Goal: Task Accomplishment & Management: Complete application form

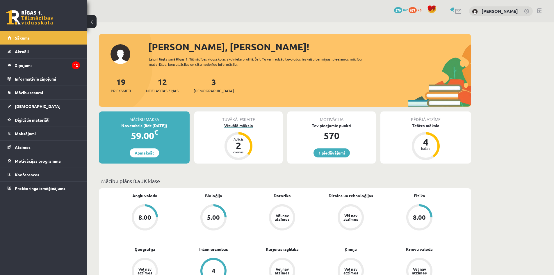
click at [238, 127] on div "Vizuālā māksla" at bounding box center [238, 125] width 88 height 6
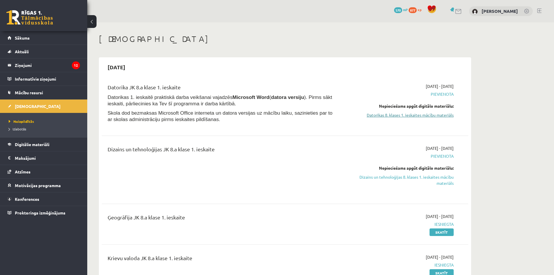
click at [406, 116] on link "Datorikas 8. klases 1. ieskaites mācību materiāls" at bounding box center [399, 115] width 110 height 6
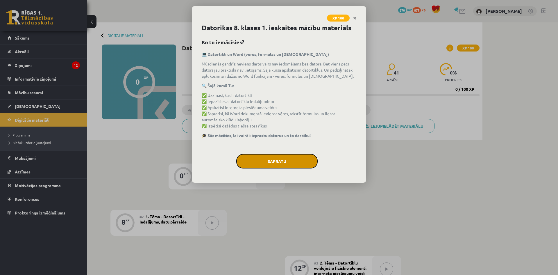
click at [272, 155] on button "Sapratu" at bounding box center [276, 161] width 81 height 15
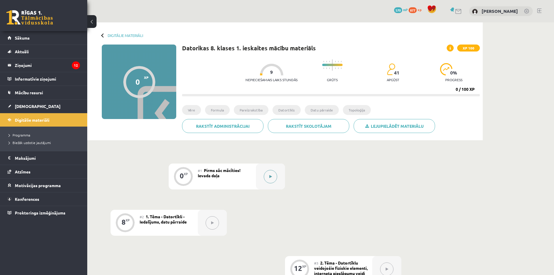
click at [278, 177] on div at bounding box center [270, 176] width 29 height 26
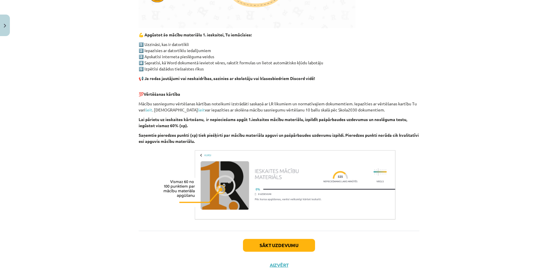
scroll to position [298, 0]
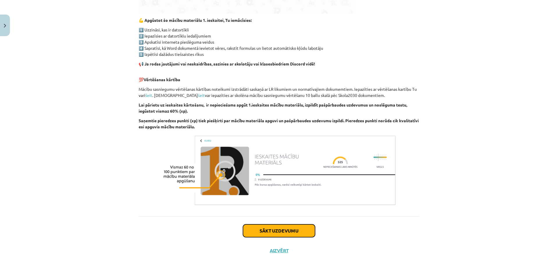
click at [293, 226] on button "Sākt uzdevumu" at bounding box center [279, 230] width 72 height 13
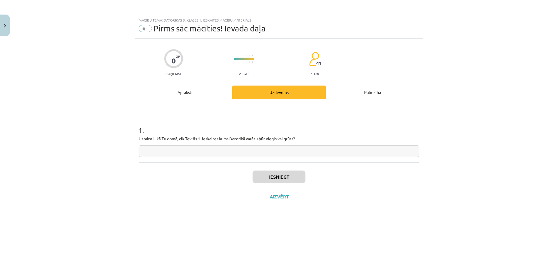
click at [258, 149] on input "text" at bounding box center [279, 151] width 281 height 12
click at [205, 94] on div "Apraksts" at bounding box center [186, 91] width 94 height 13
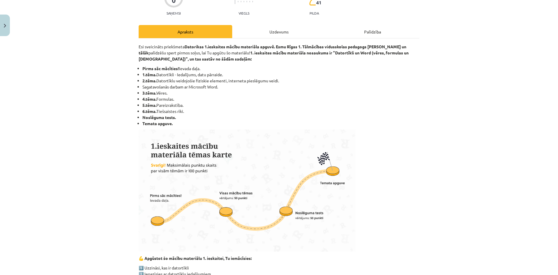
scroll to position [58, 0]
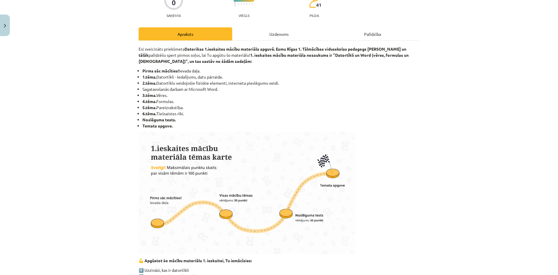
click at [251, 31] on div "Uzdevums" at bounding box center [279, 33] width 94 height 13
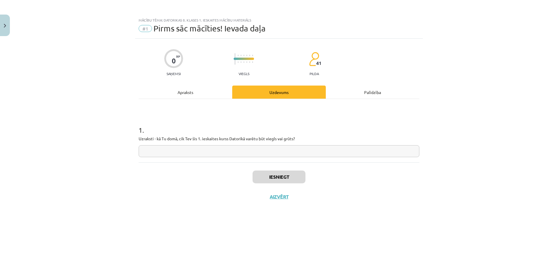
click at [233, 149] on input "text" at bounding box center [279, 151] width 281 height 12
type input "**********"
click at [264, 173] on button "Iesniegt" at bounding box center [279, 176] width 53 height 13
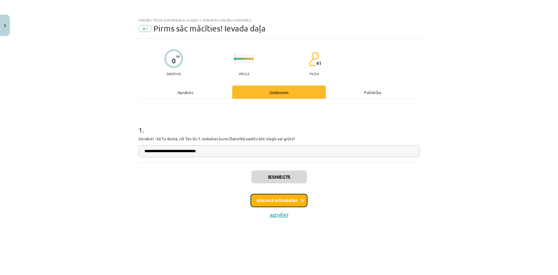
click at [304, 195] on button "Nākamā nodarbība" at bounding box center [279, 200] width 57 height 13
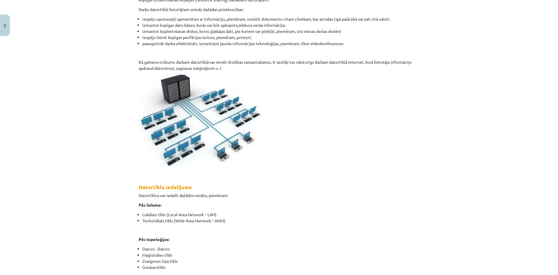
scroll to position [122, 0]
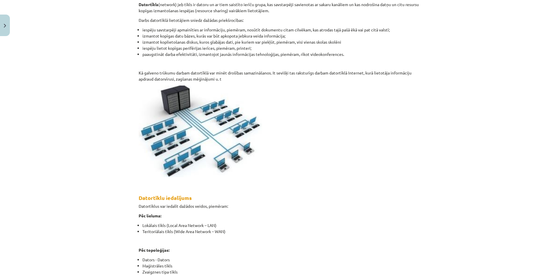
click at [204, 120] on img at bounding box center [201, 131] width 124 height 92
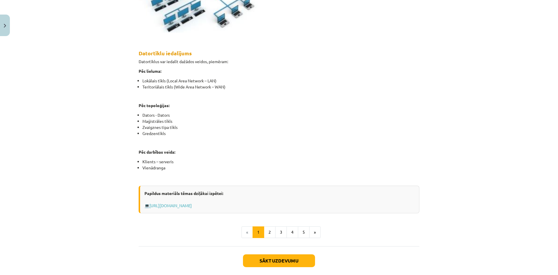
scroll to position [267, 0]
click at [281, 261] on button "Sākt uzdevumu" at bounding box center [279, 259] width 72 height 13
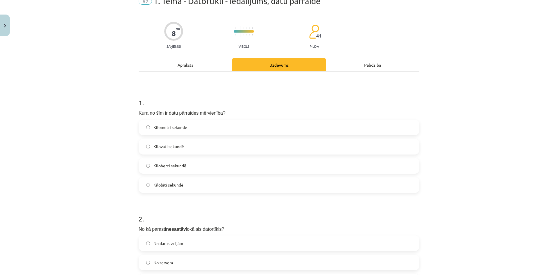
scroll to position [15, 0]
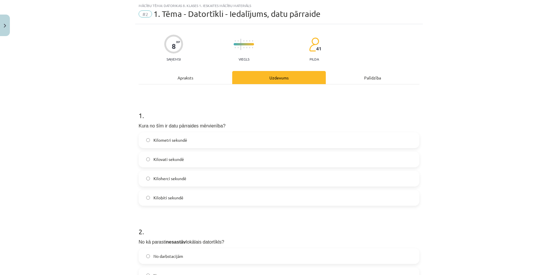
click at [139, 114] on h1 "1 ." at bounding box center [279, 110] width 281 height 18
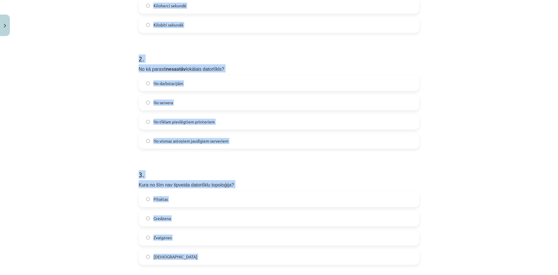
scroll to position [193, 0]
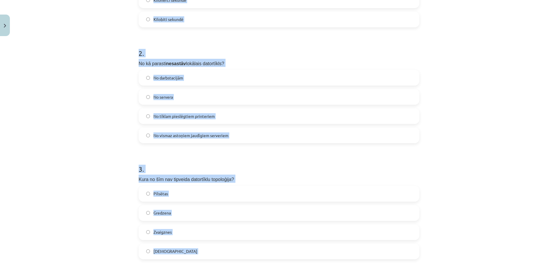
drag, startPoint x: 138, startPoint y: 116, endPoint x: 264, endPoint y: 262, distance: 192.9
click at [264, 262] on form "1 . Kura no šīm ir datu pārraides mērvienība? Kilometri sekundē Kilovati sekund…" at bounding box center [279, 149] width 281 height 452
copy form "1 . Kura no šīm ir datu pārraides mērvienība? Kilometri sekundē Kilovati sekund…"
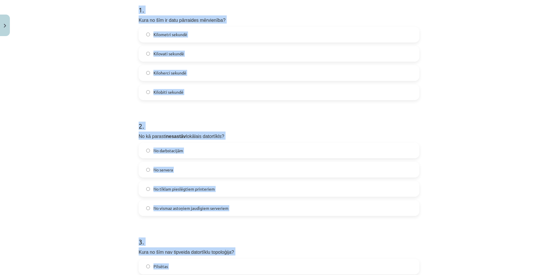
scroll to position [6, 0]
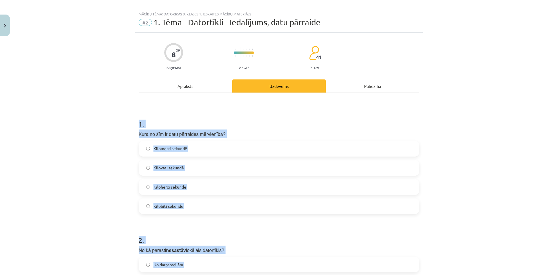
drag, startPoint x: 143, startPoint y: 97, endPoint x: 120, endPoint y: 55, distance: 47.6
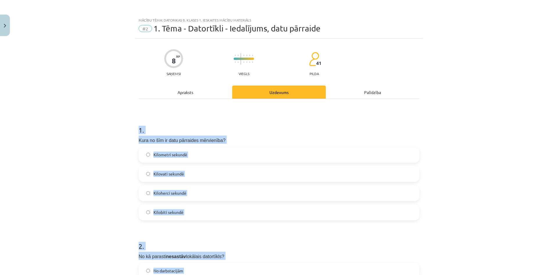
click at [107, 140] on div "Mācību tēma: Datorikas 8. klases 1. ieskaites mācību materiāls #2 1. Tēma - Dat…" at bounding box center [279, 137] width 558 height 275
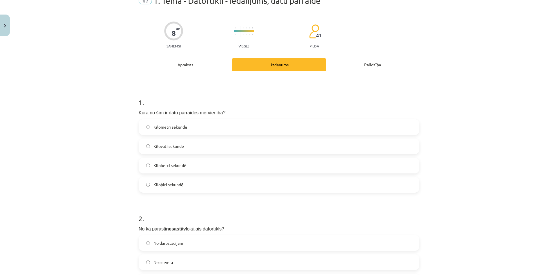
scroll to position [29, 0]
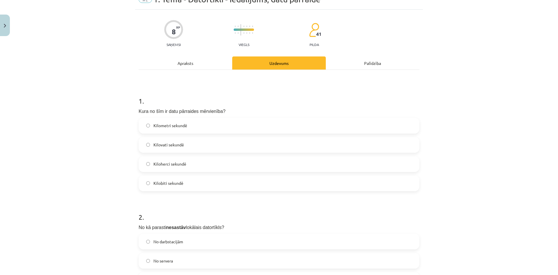
click at [174, 184] on span "Kilobiti sekundē" at bounding box center [169, 183] width 30 height 6
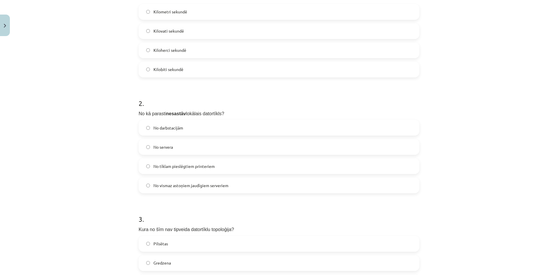
scroll to position [145, 0]
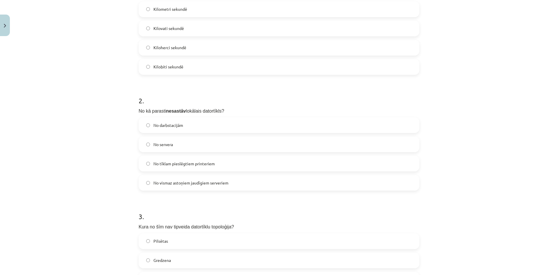
click at [183, 184] on span "No vismaz astoņiem jaudīgiem serveriem" at bounding box center [191, 183] width 75 height 6
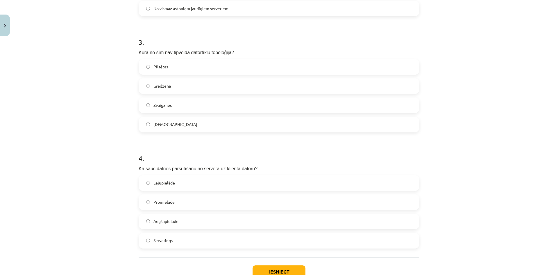
scroll to position [302, 0]
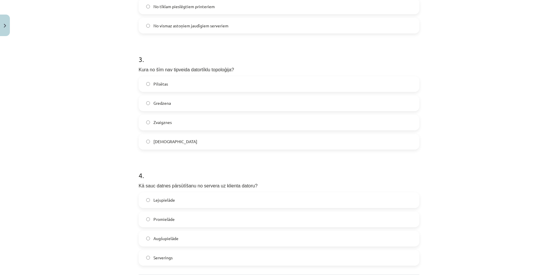
click at [172, 84] on label "Pilsētas" at bounding box center [279, 84] width 280 height 15
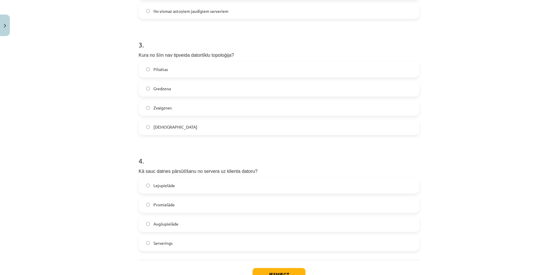
scroll to position [361, 0]
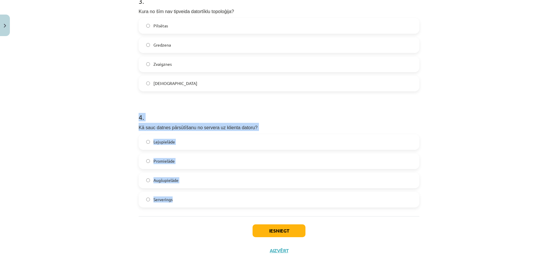
drag, startPoint x: 137, startPoint y: 117, endPoint x: 230, endPoint y: 203, distance: 126.9
click at [230, 203] on div "4 . Kā sauc datnes pārsūtīšanu no servera uz klienta datoru? Lejupielāde Promie…" at bounding box center [279, 155] width 281 height 104
copy div "4 . Kā sauc datnes pārsūtīšanu no servera uz klienta datoru? Lejupielāde Promie…"
click at [117, 169] on div "Mācību tēma: Datorikas 8. klases 1. ieskaites mācību materiāls #2 1. Tēma - Dat…" at bounding box center [279, 137] width 558 height 275
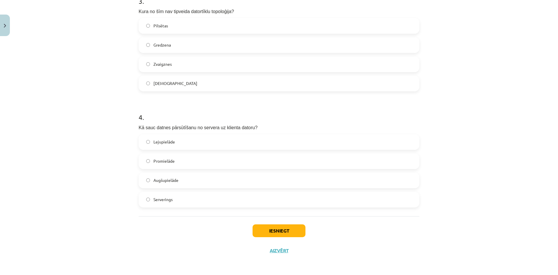
click at [175, 143] on label "Lejupielāde" at bounding box center [279, 142] width 280 height 15
click at [287, 226] on button "Iesniegt" at bounding box center [279, 230] width 53 height 13
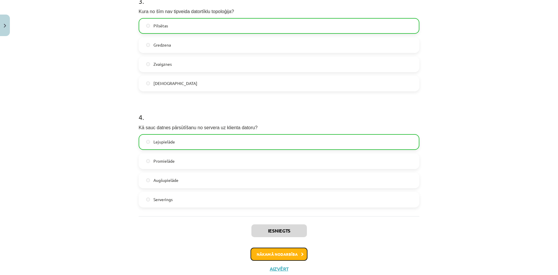
click at [288, 254] on button "Nākamā nodarbība" at bounding box center [279, 253] width 57 height 13
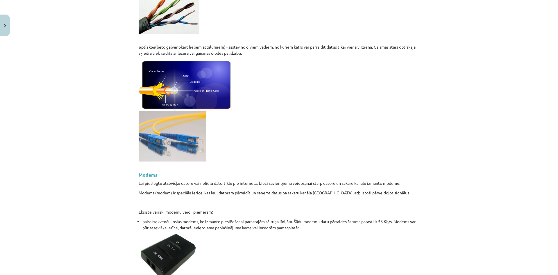
drag, startPoint x: 387, startPoint y: 163, endPoint x: 412, endPoint y: 216, distance: 58.8
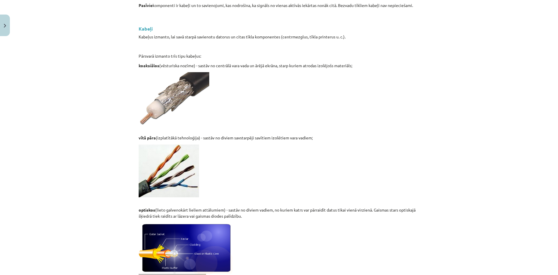
drag, startPoint x: 373, startPoint y: 194, endPoint x: 346, endPoint y: 106, distance: 92.6
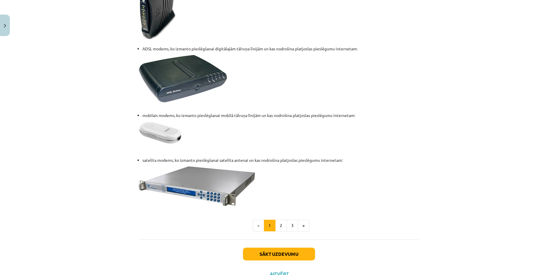
scroll to position [726, 0]
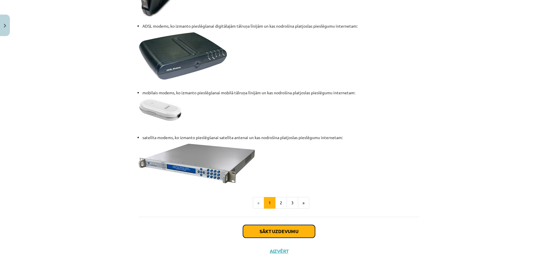
click at [286, 233] on button "Sākt uzdevumu" at bounding box center [279, 231] width 72 height 13
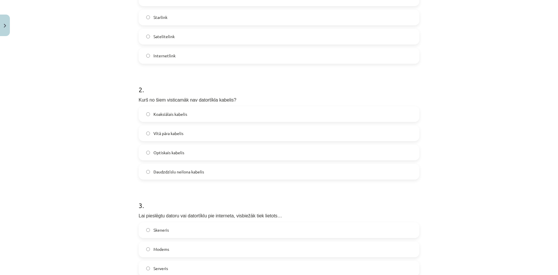
scroll to position [370, 0]
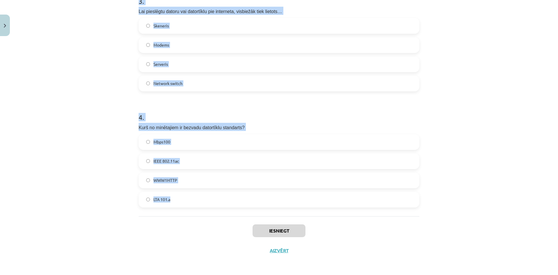
drag, startPoint x: 138, startPoint y: 125, endPoint x: 239, endPoint y: 211, distance: 132.8
copy form "1 . Kā sauc vispopulārāko satelīta interneta pieslēguma sniedzēju šobrīd? Stari…"
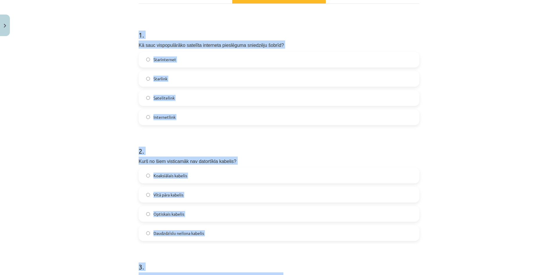
scroll to position [0, 0]
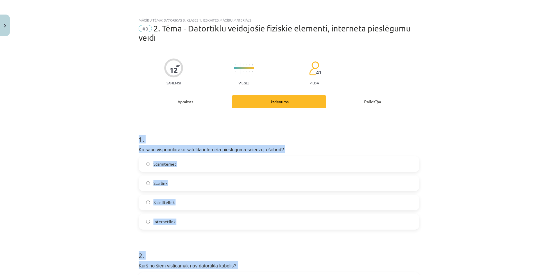
drag, startPoint x: 95, startPoint y: 153, endPoint x: 99, endPoint y: 62, distance: 91.1
click at [110, 120] on div "Mācību tēma: Datorikas 8. klases 1. ieskaites mācību materiāls #3 2. Tēma - Dat…" at bounding box center [279, 137] width 558 height 275
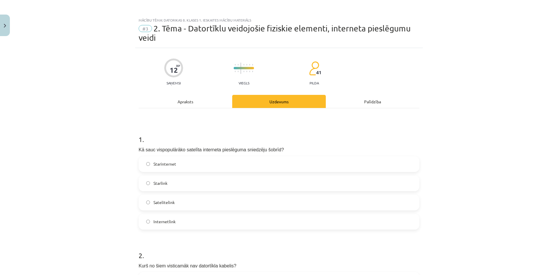
click at [174, 185] on label "Starlink" at bounding box center [279, 183] width 280 height 15
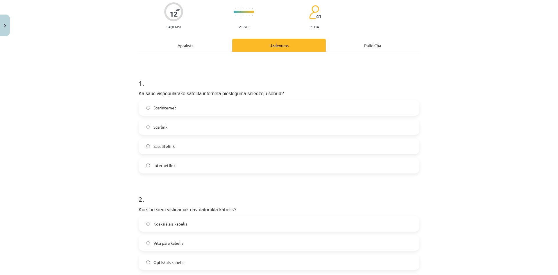
scroll to position [145, 0]
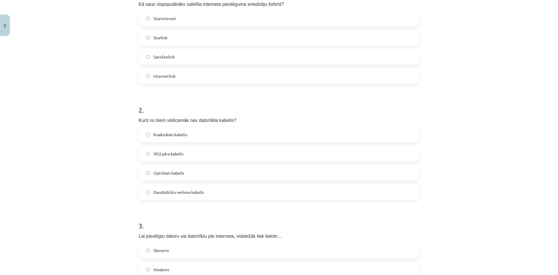
click at [181, 188] on label "Daudzdzīslu neilona kabelis" at bounding box center [279, 192] width 280 height 15
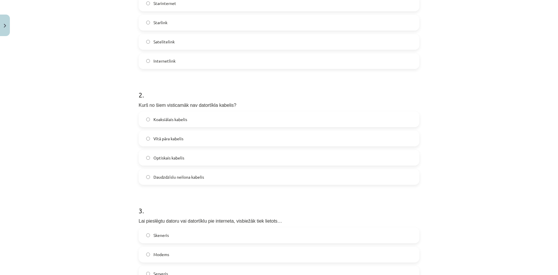
scroll to position [291, 0]
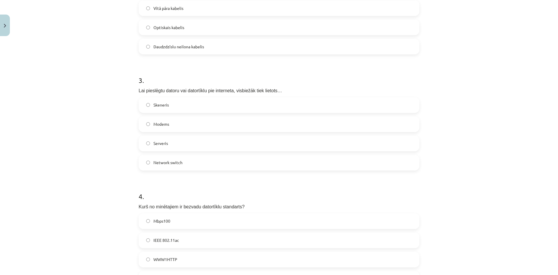
click at [188, 126] on label "Modems" at bounding box center [279, 124] width 280 height 15
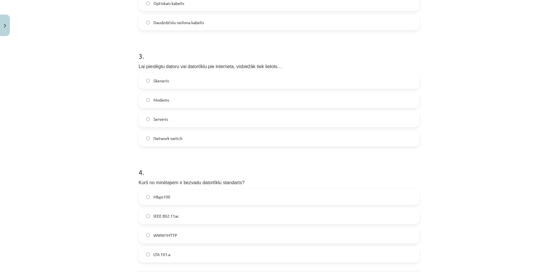
scroll to position [370, 0]
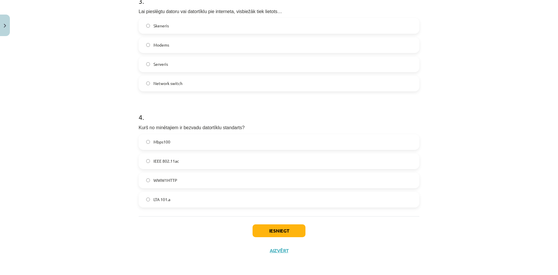
click at [171, 161] on span "IEEE 802.11ac" at bounding box center [167, 161] width 26 height 6
click at [288, 231] on button "Iesniegt" at bounding box center [279, 230] width 53 height 13
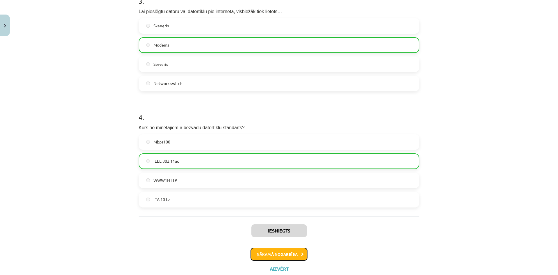
click at [288, 250] on button "Nākamā nodarbība" at bounding box center [279, 253] width 57 height 13
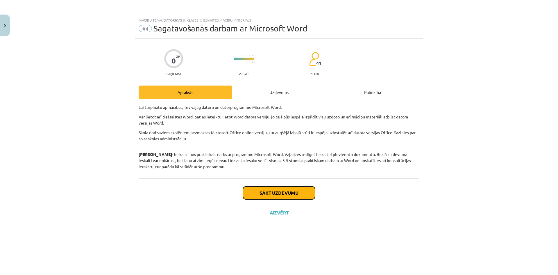
click at [283, 190] on button "Sākt uzdevumu" at bounding box center [279, 192] width 72 height 13
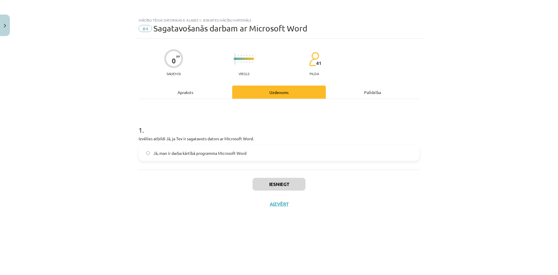
click at [210, 154] on span "Jā, man ir darba kārtībā programma Microsoft Word" at bounding box center [200, 153] width 93 height 6
click at [271, 179] on button "Iesniegt" at bounding box center [279, 184] width 53 height 13
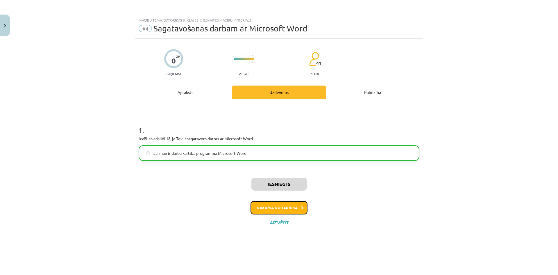
click at [275, 202] on button "Nākamā nodarbība" at bounding box center [279, 207] width 57 height 13
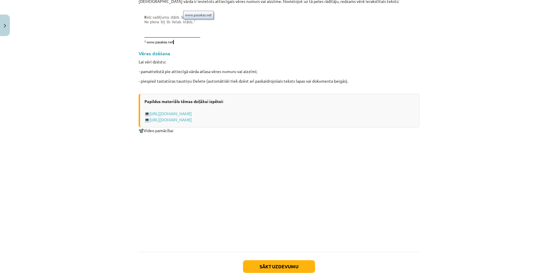
scroll to position [725, 0]
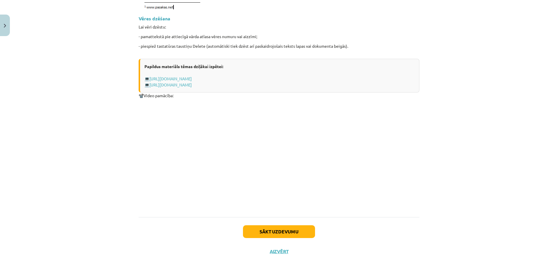
drag, startPoint x: 294, startPoint y: 188, endPoint x: 294, endPoint y: 223, distance: 35.2
click at [292, 231] on button "Sākt uzdevumu" at bounding box center [279, 231] width 72 height 13
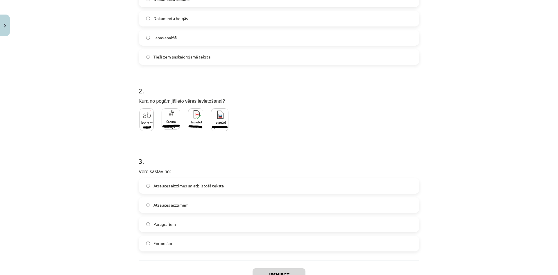
scroll to position [199, 0]
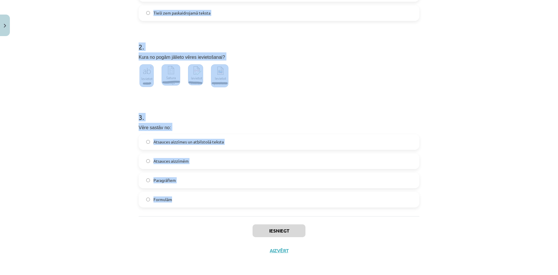
drag, startPoint x: 138, startPoint y: 116, endPoint x: 219, endPoint y: 215, distance: 128.1
click at [219, 215] on div "1 . Vēri nevar novietot: Dokumenta sākumā Dokumenta beigās Lapas apakšā Tieši z…" at bounding box center [279, 58] width 281 height 316
copy form "1 . Vēri nevar novietot: Dokumenta sākumā Dokumenta beigās Lapas apakšā Tieši z…"
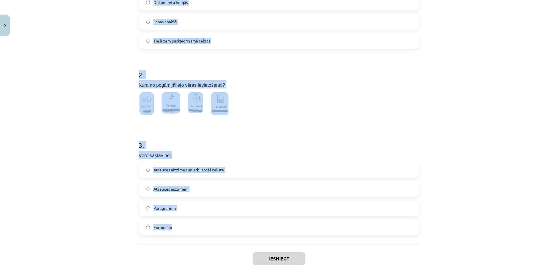
scroll to position [0, 0]
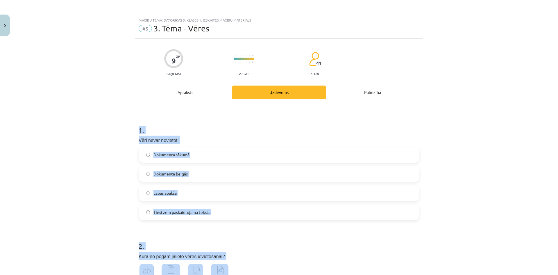
drag, startPoint x: 128, startPoint y: 148, endPoint x: 101, endPoint y: 88, distance: 65.5
click at [97, 117] on div "Mācību tēma: Datorikas 8. klases 1. ieskaites mācību materiāls #5 3. Tēma - Vēr…" at bounding box center [279, 137] width 558 height 275
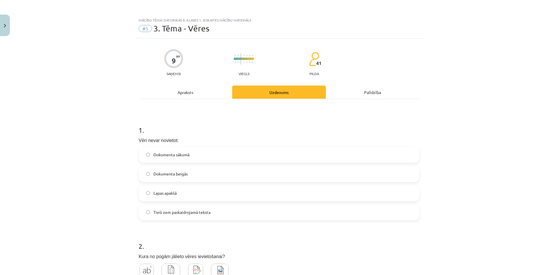
click at [184, 215] on span "Tieši zem paskaidrojamā teksta" at bounding box center [182, 212] width 57 height 6
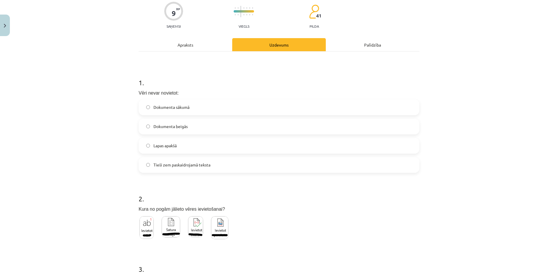
scroll to position [174, 0]
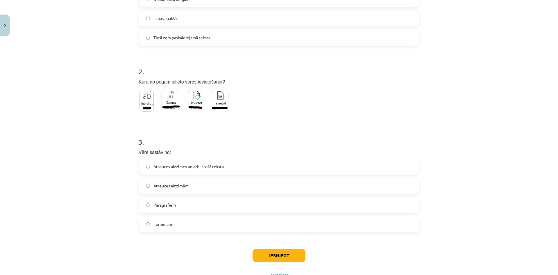
click at [220, 105] on img at bounding box center [219, 100] width 17 height 23
click at [197, 105] on img at bounding box center [195, 99] width 15 height 21
click at [178, 106] on img at bounding box center [171, 99] width 19 height 21
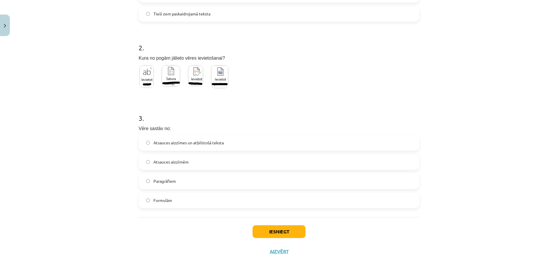
scroll to position [199, 0]
click at [182, 159] on span "Atsauces aizzīmēm" at bounding box center [171, 161] width 35 height 6
click at [205, 140] on span "Atsauces aizzīmes un atbilstošā teksta" at bounding box center [189, 142] width 70 height 6
click at [285, 233] on button "Iesniegt" at bounding box center [279, 230] width 53 height 13
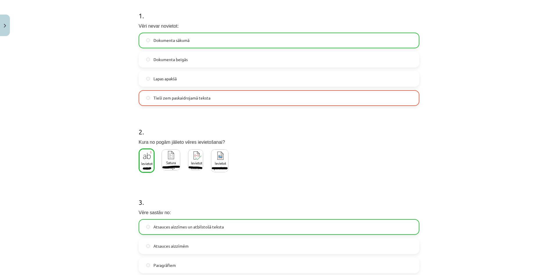
scroll to position [112, 0]
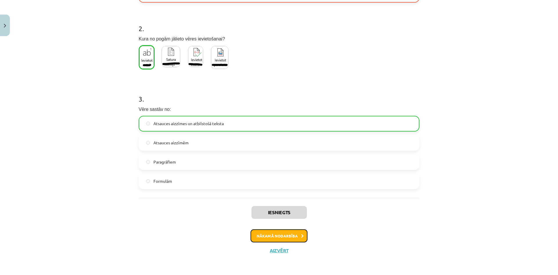
click at [297, 236] on button "Nākamā nodarbība" at bounding box center [279, 235] width 57 height 13
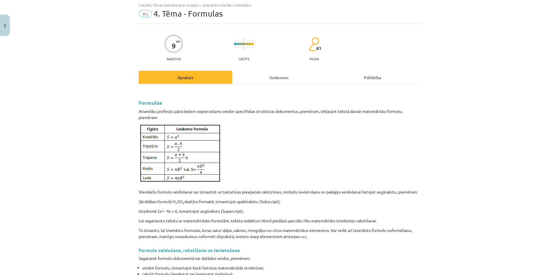
scroll to position [15, 0]
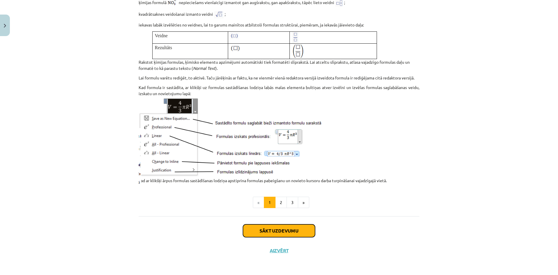
click at [279, 230] on button "Sākt uzdevumu" at bounding box center [279, 230] width 72 height 13
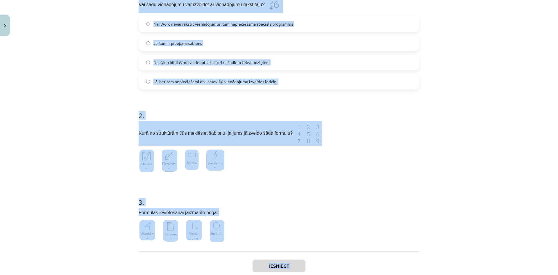
scroll to position [175, 0]
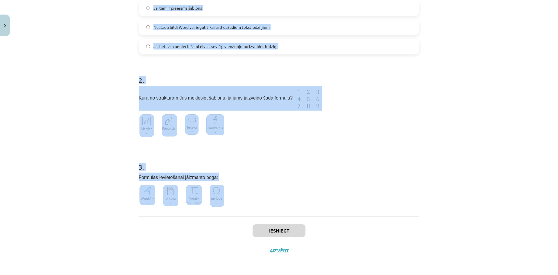
drag, startPoint x: 138, startPoint y: 115, endPoint x: 296, endPoint y: 207, distance: 183.6
click at [296, 207] on form "1 . Vai šādu vienādojumu var izveidot ar vienādojumu rakstītāju? Nē, Word nevar…" at bounding box center [279, 76] width 281 height 270
copy form "1 . Vai šādu vienādojumu var izveidot ar vienādojumu rakstītāju? Nē, Word nevar…"
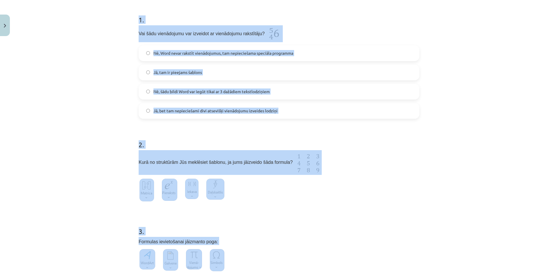
drag, startPoint x: 103, startPoint y: 81, endPoint x: 96, endPoint y: 42, distance: 39.3
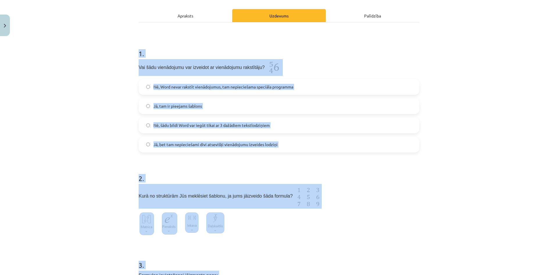
click at [95, 92] on div "Mācību tēma: Datorikas 8. klases 1. ieskaites mācību materiāls #6 4. Tēma - For…" at bounding box center [279, 137] width 558 height 275
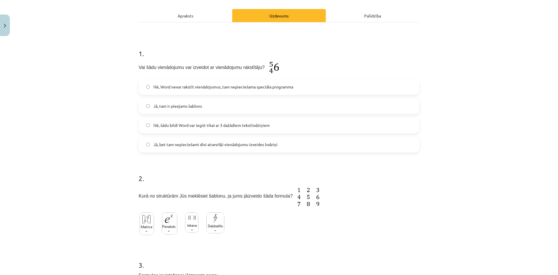
click at [176, 106] on span "Jā, tam ir pieejams šablons" at bounding box center [178, 106] width 49 height 6
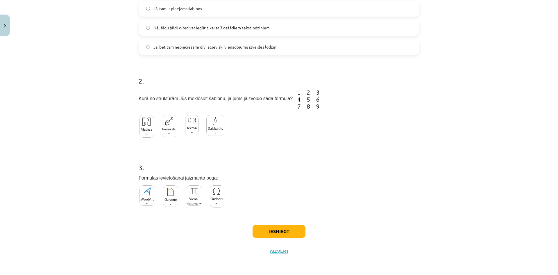
scroll to position [175, 0]
click at [214, 129] on img at bounding box center [215, 124] width 18 height 21
click at [197, 199] on img at bounding box center [194, 195] width 16 height 20
click at [270, 232] on button "Iesniegt" at bounding box center [279, 230] width 53 height 13
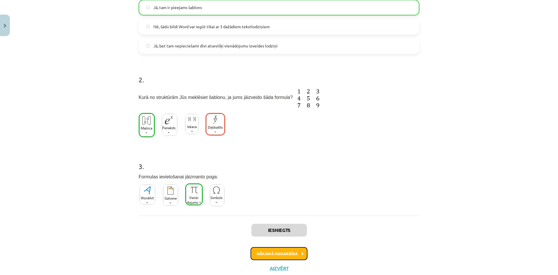
click at [293, 251] on button "Nākamā nodarbība" at bounding box center [279, 253] width 57 height 13
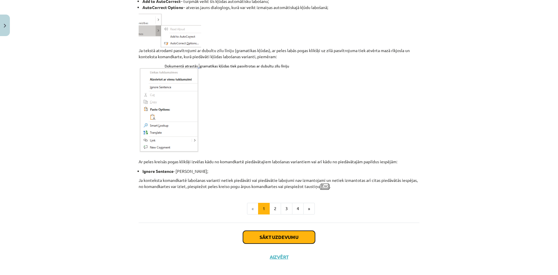
click at [291, 234] on button "Sākt uzdevumu" at bounding box center [279, 237] width 72 height 13
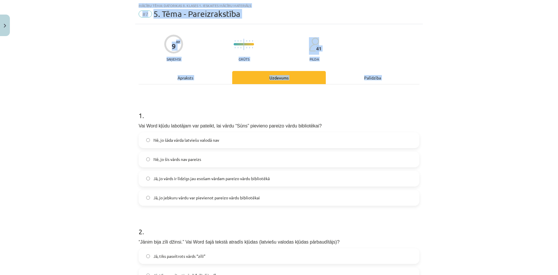
scroll to position [187, 0]
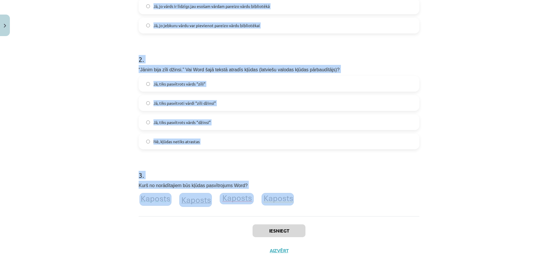
drag, startPoint x: 138, startPoint y: 115, endPoint x: 313, endPoint y: 207, distance: 197.7
click at [313, 207] on form "1 . Vai Word kļūdu labotājam var pateikt, lai vārdu “Sūns” pievieno pareizo vār…" at bounding box center [279, 70] width 281 height 282
copy form "1 . Vai Word kļūdu labotājam var pateikt, lai vārdu “Sūns” pievieno pareizo vār…"
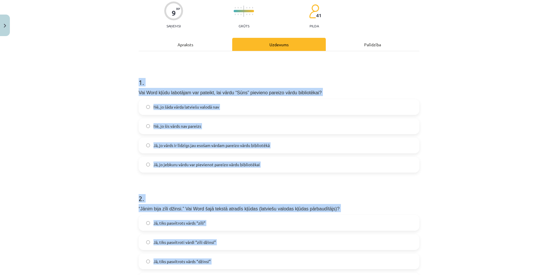
scroll to position [0, 0]
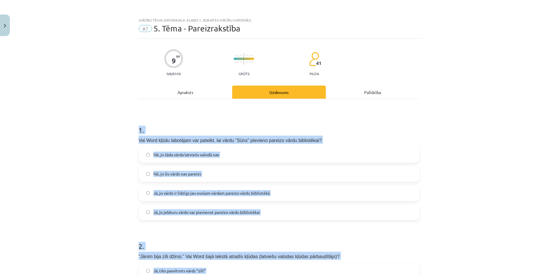
drag, startPoint x: 80, startPoint y: 68, endPoint x: 59, endPoint y: 28, distance: 45.5
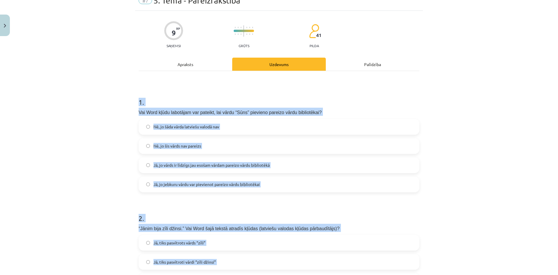
scroll to position [29, 0]
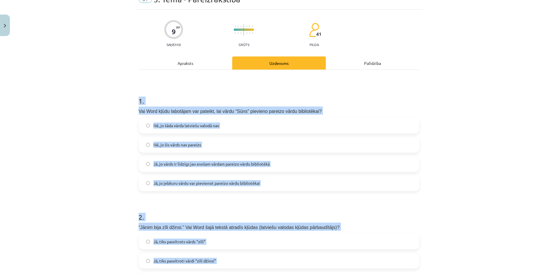
click at [106, 142] on div "Mācību tēma: Datorikas 8. klases 1. ieskaites mācību materiāls #7 5. Tēma - Par…" at bounding box center [279, 137] width 558 height 275
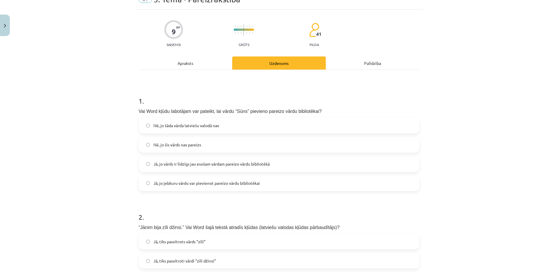
click at [200, 188] on label "Jā, jo jebkuru vārdu var pievienot pareizo vārdu bibliotēkai" at bounding box center [279, 183] width 280 height 15
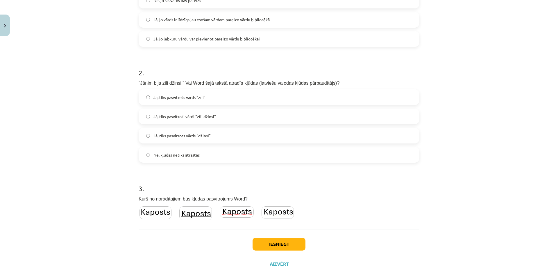
scroll to position [174, 0]
click at [217, 94] on label "Jā, tiks pasvītrots vārds “zīli”" at bounding box center [279, 96] width 280 height 15
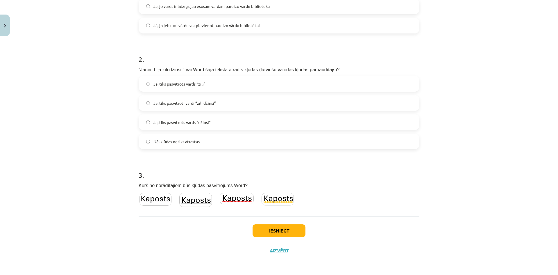
scroll to position [187, 0]
click at [237, 204] on img at bounding box center [237, 198] width 34 height 11
click at [280, 230] on button "Iesniegt" at bounding box center [279, 230] width 53 height 13
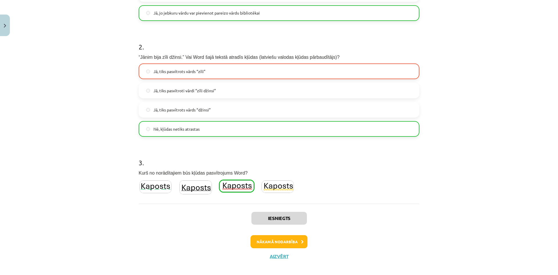
scroll to position [205, 0]
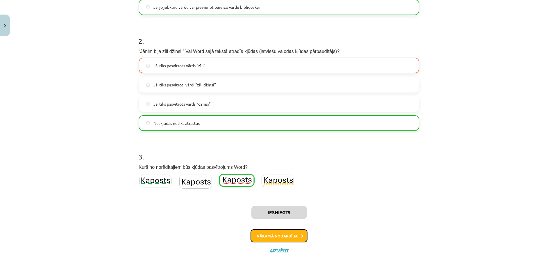
click at [297, 238] on button "Nākamā nodarbība" at bounding box center [279, 235] width 57 height 13
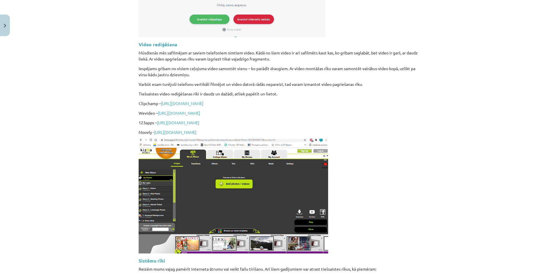
scroll to position [1148, 0]
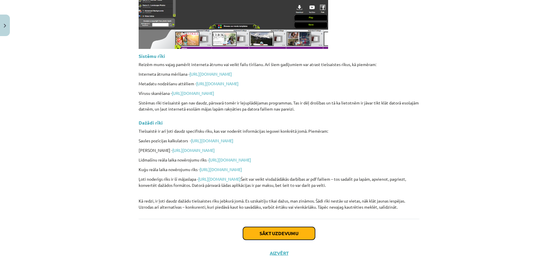
click at [297, 229] on button "Sākt uzdevumu" at bounding box center [279, 233] width 72 height 13
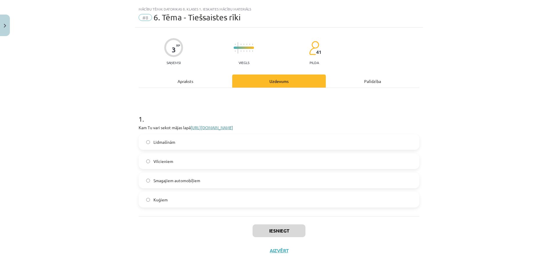
click at [227, 129] on link "https://www.flightradar24.com/56.65,23.73/10" at bounding box center [212, 127] width 42 height 5
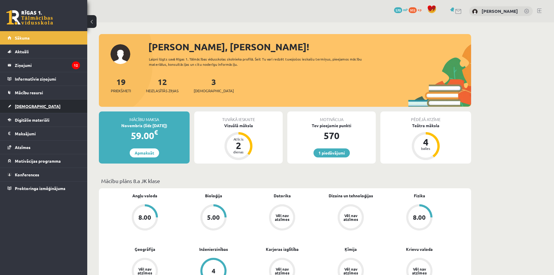
click at [36, 102] on link "[DEMOGRAPHIC_DATA]" at bounding box center [44, 105] width 72 height 13
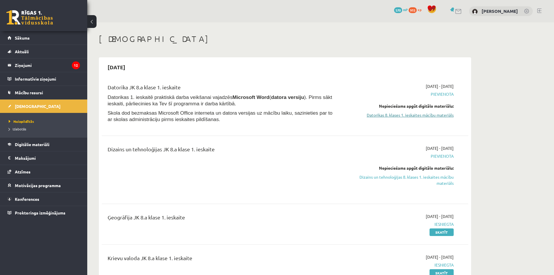
click at [406, 116] on link "Datorikas 8. klases 1. ieskaites mācību materiāls" at bounding box center [399, 115] width 110 height 6
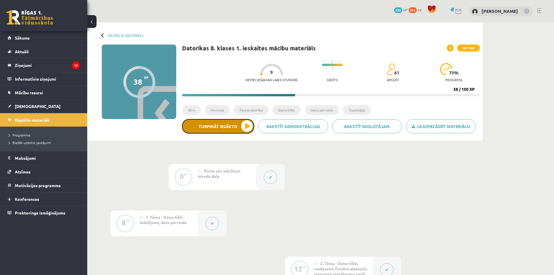
click at [233, 128] on button "Turpināt iesākto" at bounding box center [218, 126] width 72 height 15
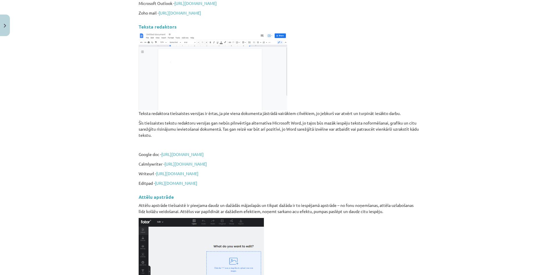
drag, startPoint x: 363, startPoint y: 156, endPoint x: 323, endPoint y: 73, distance: 91.5
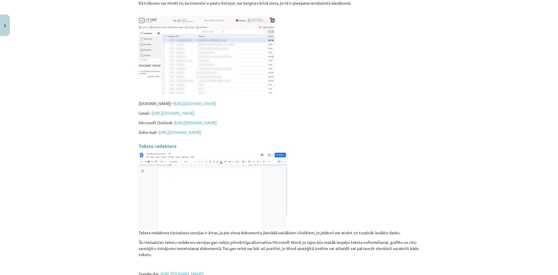
scroll to position [24, 0]
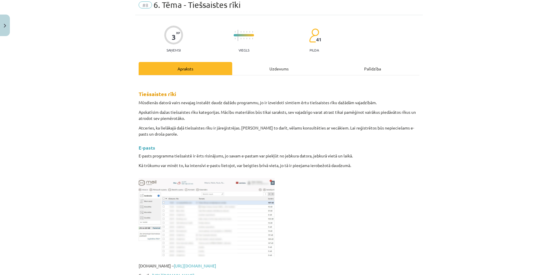
drag, startPoint x: 254, startPoint y: 93, endPoint x: 234, endPoint y: 45, distance: 51.8
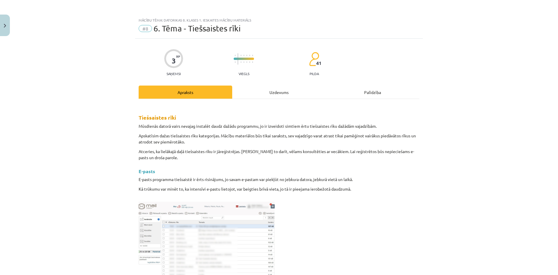
click at [204, 94] on div "Apraksts" at bounding box center [186, 91] width 94 height 13
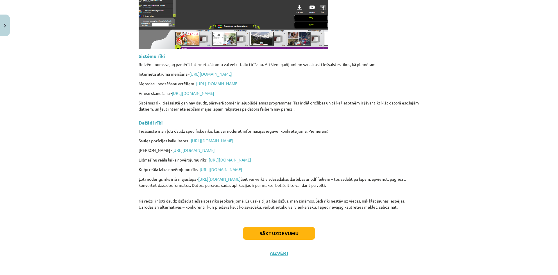
drag, startPoint x: 377, startPoint y: 108, endPoint x: 363, endPoint y: 209, distance: 101.5
click at [288, 229] on button "Sākt uzdevumu" at bounding box center [279, 233] width 72 height 13
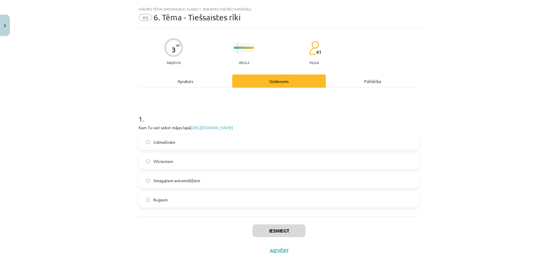
scroll to position [11, 0]
drag, startPoint x: 166, startPoint y: 140, endPoint x: 182, endPoint y: 144, distance: 15.9
click at [166, 140] on span "Lidmašīnām" at bounding box center [165, 142] width 22 height 6
click at [282, 232] on button "Iesniegt" at bounding box center [279, 230] width 53 height 13
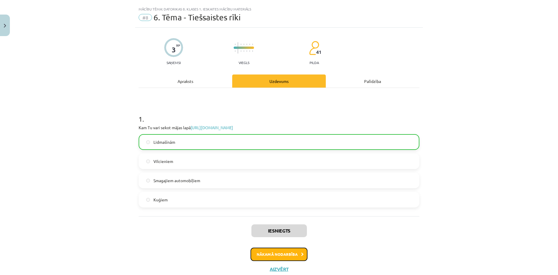
click at [293, 255] on button "Nākamā nodarbība" at bounding box center [279, 253] width 57 height 13
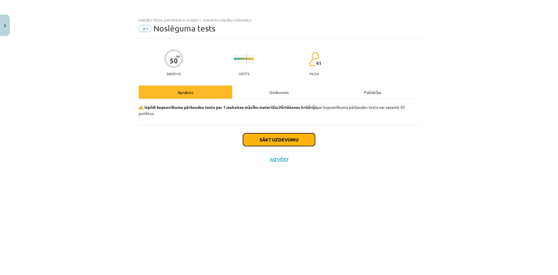
click at [270, 138] on button "Sākt uzdevumu" at bounding box center [279, 139] width 72 height 13
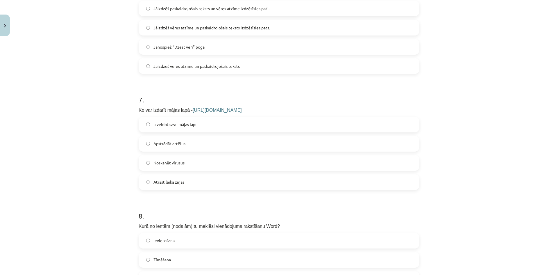
scroll to position [1036, 0]
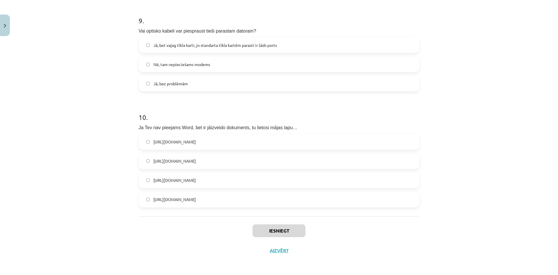
drag, startPoint x: 137, startPoint y: 131, endPoint x: 235, endPoint y: 214, distance: 128.5
copy form "1 . Kurā no saitēm tu meklēsi sava interneta ātruma mērīšanu? http://www.wix.co…"
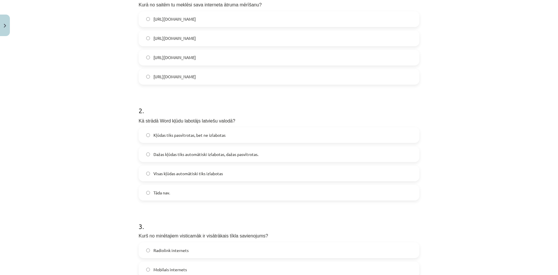
scroll to position [0, 0]
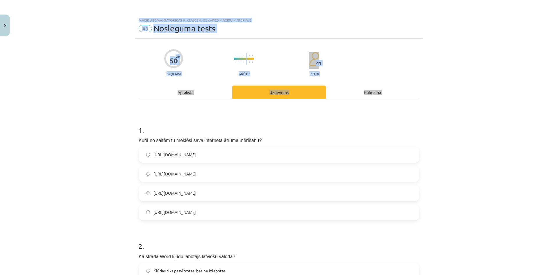
drag, startPoint x: 349, startPoint y: 186, endPoint x: 333, endPoint y: 106, distance: 81.7
click at [104, 170] on div "Mācību tēma: Datorikas 8. klases 1. ieskaites mācību materiāls #9 Noslēguma tes…" at bounding box center [279, 137] width 558 height 275
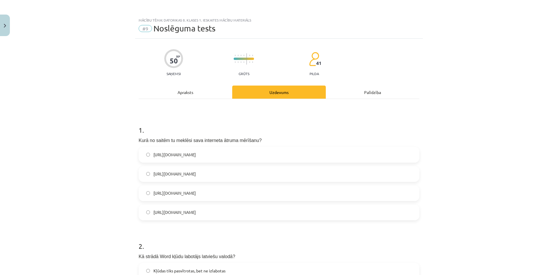
click at [192, 177] on label "https://www.speedtest.net/" at bounding box center [279, 174] width 280 height 15
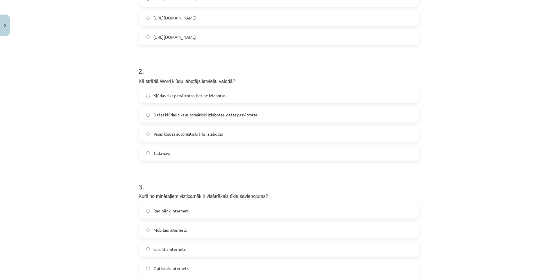
scroll to position [174, 0]
click at [181, 115] on span "Dažas kļūdas tiks automātiski izlabotas, dažas pasvītrotas." at bounding box center [206, 115] width 105 height 6
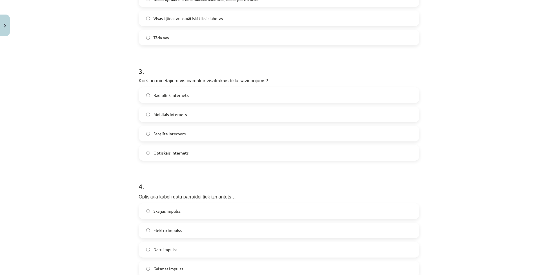
scroll to position [291, 0]
click at [181, 154] on span "Optiskais internets" at bounding box center [171, 152] width 35 height 6
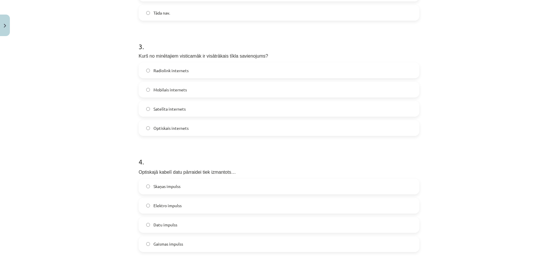
scroll to position [407, 0]
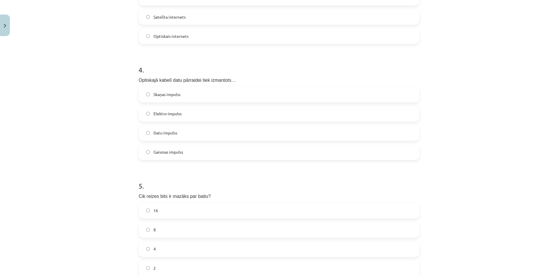
click at [169, 153] on span "Gaismas impulss" at bounding box center [169, 152] width 30 height 6
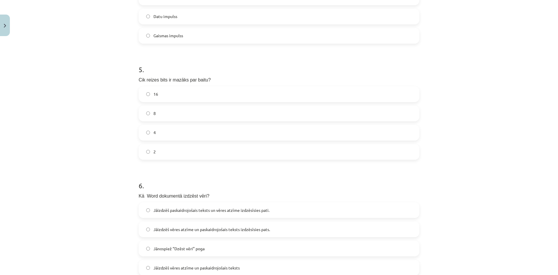
click at [161, 109] on label "8" at bounding box center [279, 113] width 280 height 15
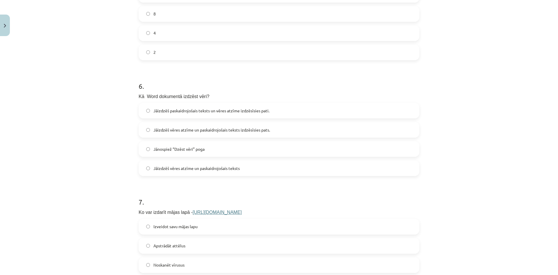
scroll to position [640, 0]
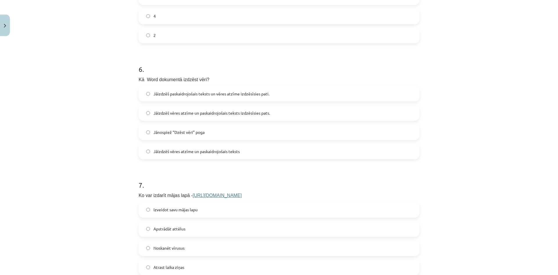
click at [189, 117] on label "Jāizdzēš vēres atzīme un paskaidrojošais teksts izdzēsīsies pats." at bounding box center [279, 113] width 280 height 15
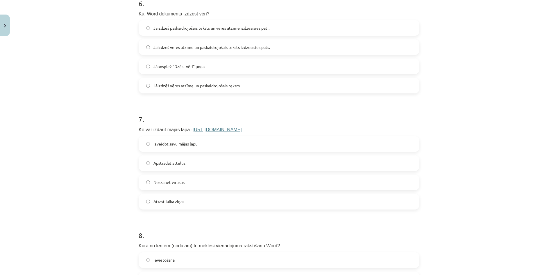
scroll to position [727, 0]
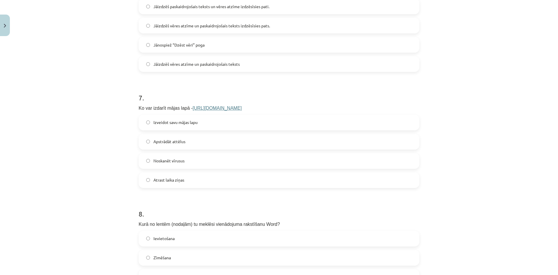
click at [180, 122] on span "Izveidot savu mājas lapu" at bounding box center [176, 122] width 44 height 6
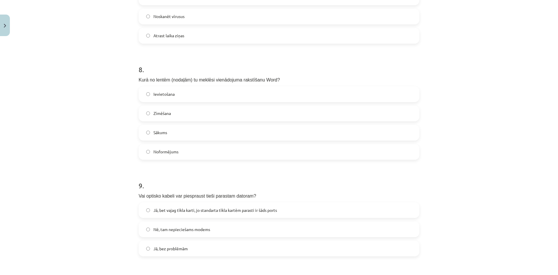
scroll to position [872, 0]
click at [173, 95] on label "Ievietošana" at bounding box center [279, 93] width 280 height 15
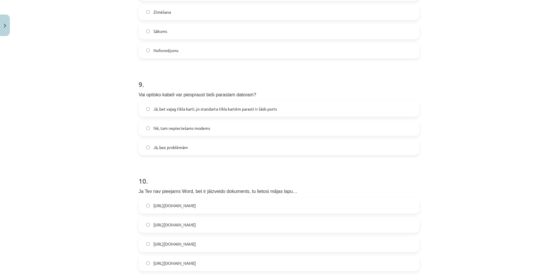
scroll to position [988, 0]
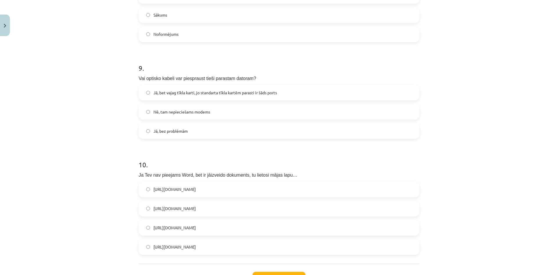
click at [186, 112] on span "Nē, tam nepieciešams modems" at bounding box center [182, 112] width 57 height 6
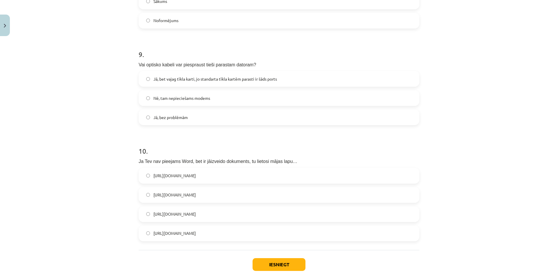
scroll to position [1036, 0]
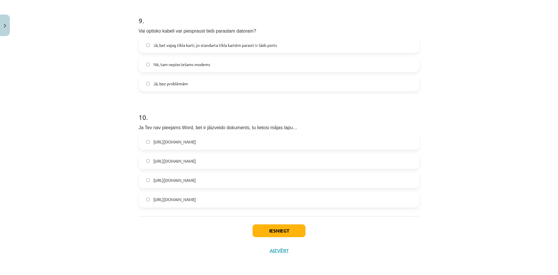
click at [192, 140] on span "https://www.google.com/docs/about/" at bounding box center [175, 142] width 42 height 6
click at [288, 232] on button "Iesniegt" at bounding box center [279, 230] width 53 height 13
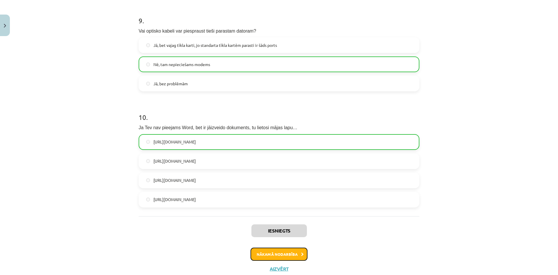
click at [283, 252] on button "Nākamā nodarbība" at bounding box center [279, 253] width 57 height 13
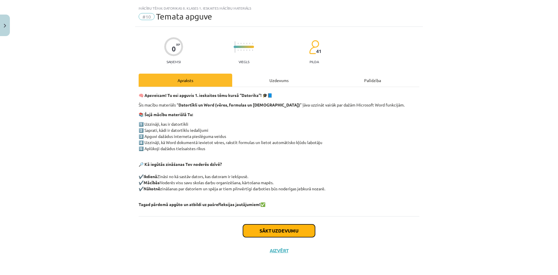
click at [272, 231] on button "Sākt uzdevumu" at bounding box center [279, 230] width 72 height 13
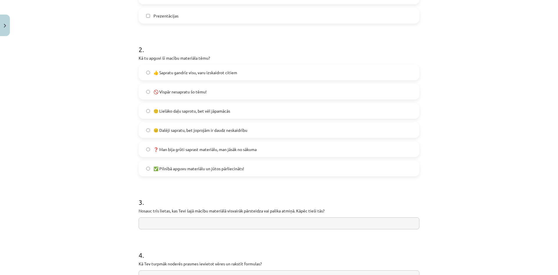
scroll to position [406, 0]
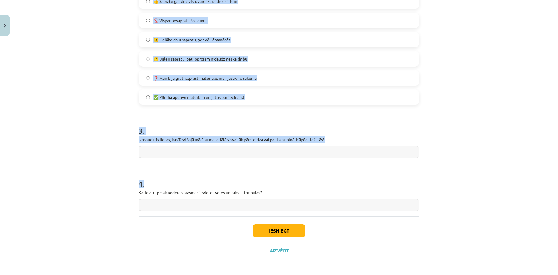
drag, startPoint x: 138, startPoint y: 127, endPoint x: 297, endPoint y: 208, distance: 178.3
copy form "ādas mācību materiāla izmaiņas padarītu to interesantāku un saistošāku? (var at…"
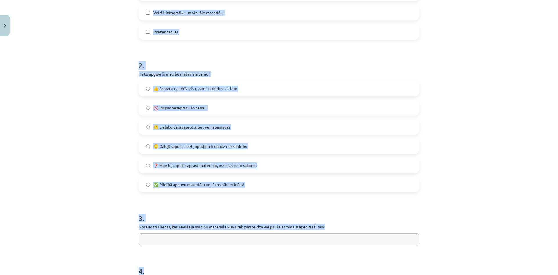
click at [71, 144] on div "Mācību tēma: Datorikas 8. klases 1. ieskaites mācību materiāls #10 Temata apguv…" at bounding box center [279, 137] width 558 height 275
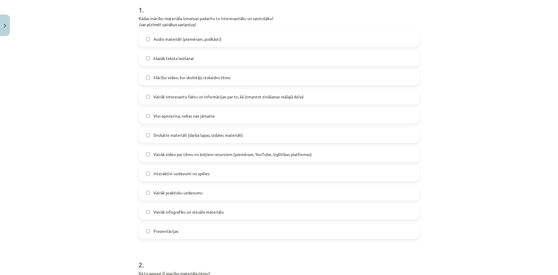
scroll to position [87, 0]
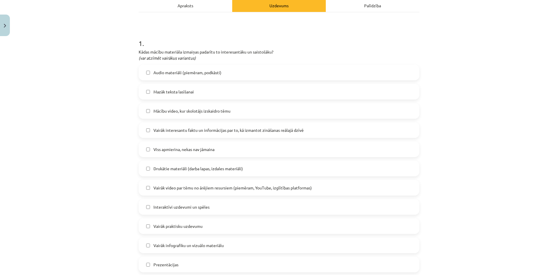
click at [160, 70] on span "Audio materiāli (piemēram, podkāsti)" at bounding box center [188, 72] width 68 height 6
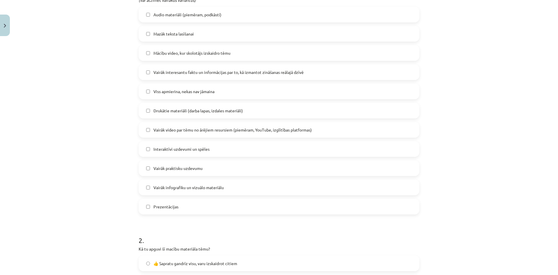
scroll to position [145, 0]
click at [177, 33] on span "Mazāk teksta lasīšanai" at bounding box center [174, 34] width 40 height 6
click at [168, 32] on span "Mazāk teksta lasīšanai" at bounding box center [174, 34] width 40 height 6
click at [192, 75] on label "Vairāk interesantu faktu un informācijas par to, kā izmantot zināšanas reālajā …" at bounding box center [279, 72] width 280 height 15
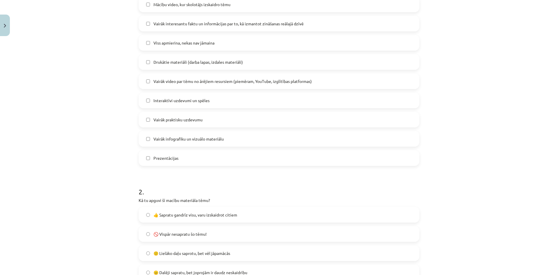
scroll to position [203, 0]
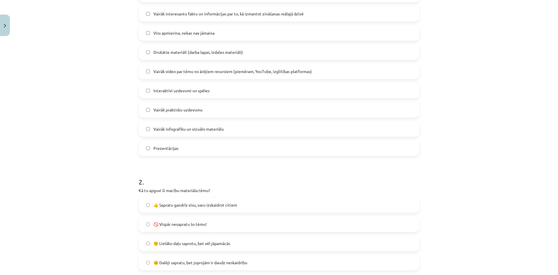
click at [160, 128] on span "Vairāk infografiku un vizuālo materiālu" at bounding box center [189, 129] width 70 height 6
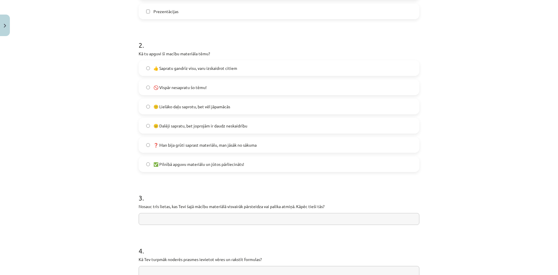
scroll to position [348, 0]
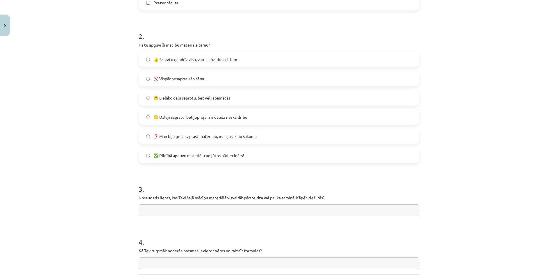
click at [186, 58] on span "👍 Sapratu gandrīz visu, varu izskaidrot citiem" at bounding box center [196, 59] width 84 height 6
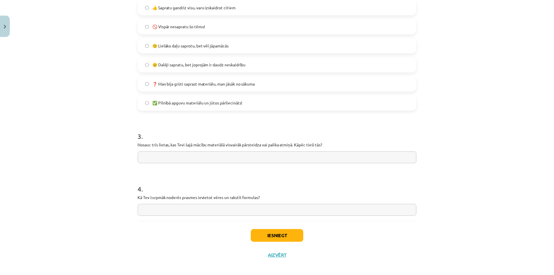
scroll to position [406, 0]
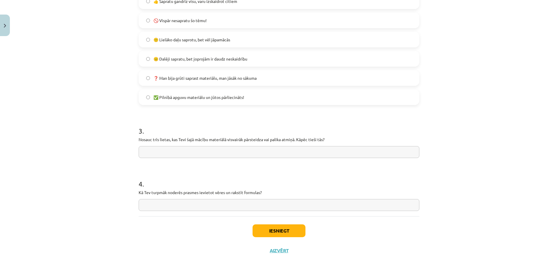
click at [170, 43] on label "🙂 Lielāko daļu saprotu, bet vēl jāpamācās" at bounding box center [279, 39] width 280 height 15
click at [172, 152] on input "text" at bounding box center [279, 152] width 281 height 12
click at [268, 231] on button "Iesniegt" at bounding box center [279, 230] width 53 height 13
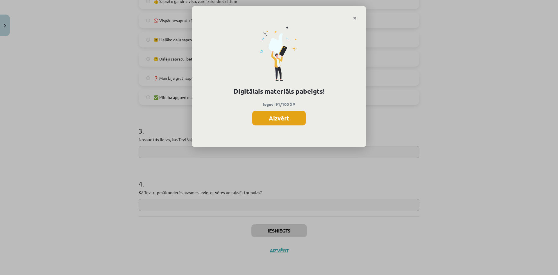
click at [279, 116] on button "Aizvērt" at bounding box center [278, 118] width 53 height 15
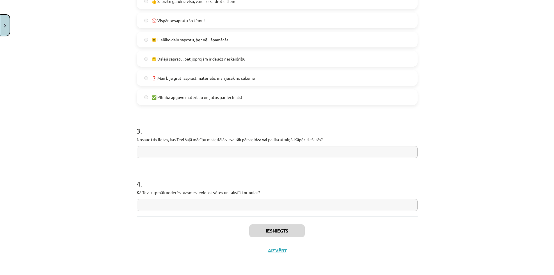
click at [9, 21] on button "Close" at bounding box center [5, 26] width 10 height 22
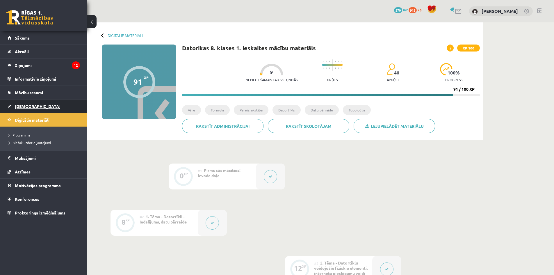
click at [33, 105] on link "[DEMOGRAPHIC_DATA]" at bounding box center [44, 105] width 72 height 13
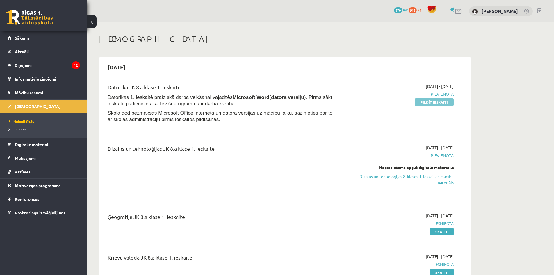
click at [420, 99] on link "Pildīt ieskaiti" at bounding box center [434, 102] width 39 height 8
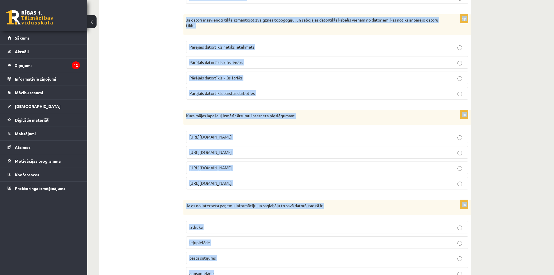
scroll to position [682, 0]
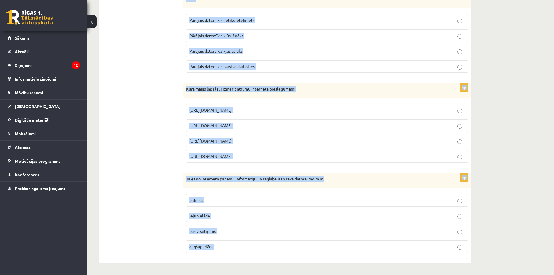
drag, startPoint x: 187, startPoint y: 77, endPoint x: 358, endPoint y: 266, distance: 255.0
copy form "Kuru no šiem visticamāk nevar izmantot kā datortīkla kabeli: optisko kabeli koa…"
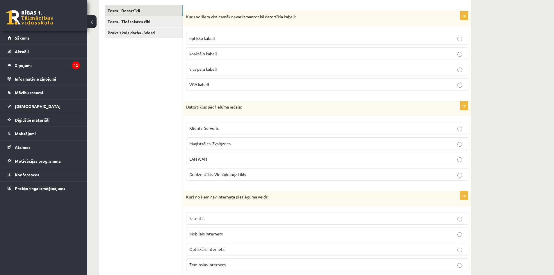
scroll to position [0, 0]
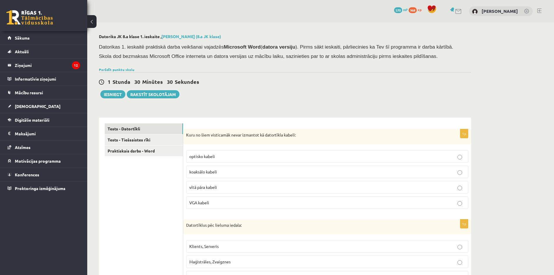
drag, startPoint x: 142, startPoint y: 122, endPoint x: 128, endPoint y: 65, distance: 58.7
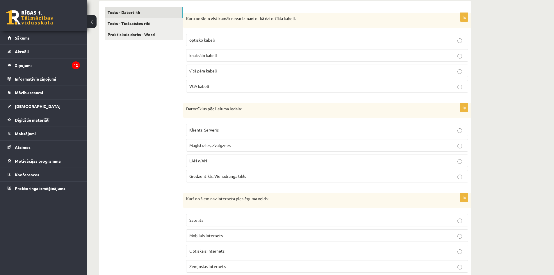
click at [211, 88] on p "VGA kabeli" at bounding box center [327, 86] width 276 height 6
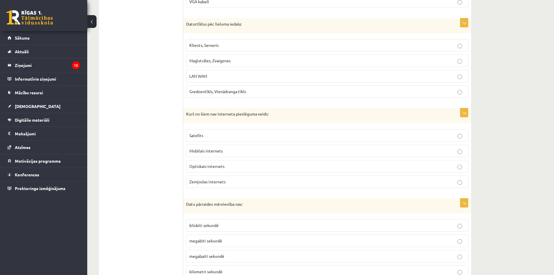
scroll to position [204, 0]
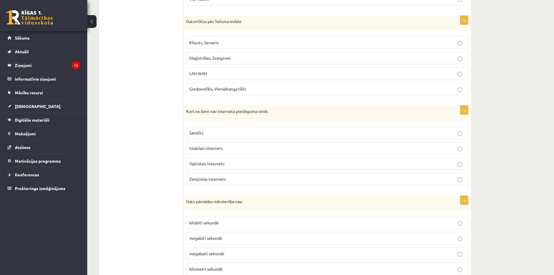
click at [208, 72] on p "LAN WAN" at bounding box center [327, 73] width 276 height 6
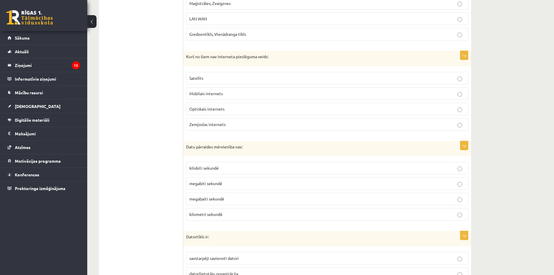
scroll to position [262, 0]
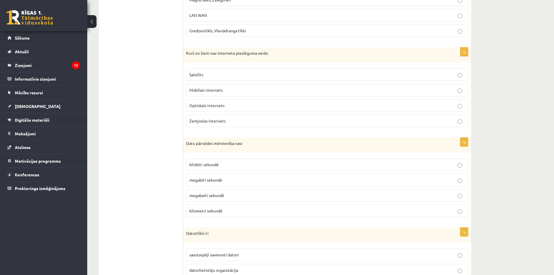
click at [239, 117] on label "Zemjoslas internets" at bounding box center [327, 121] width 282 height 13
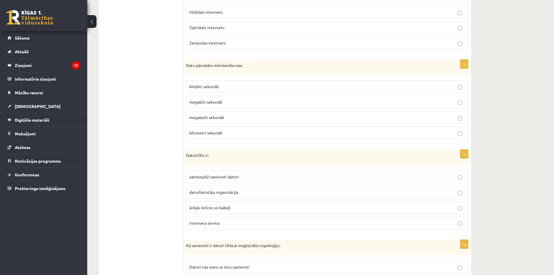
scroll to position [349, 0]
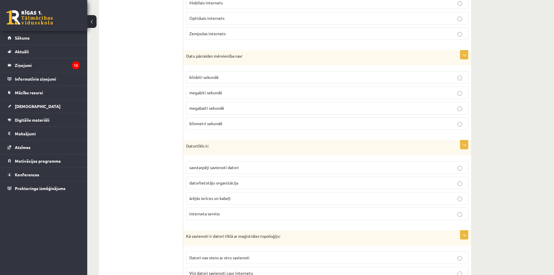
click at [222, 123] on span "kilometri sekundē" at bounding box center [205, 123] width 33 height 5
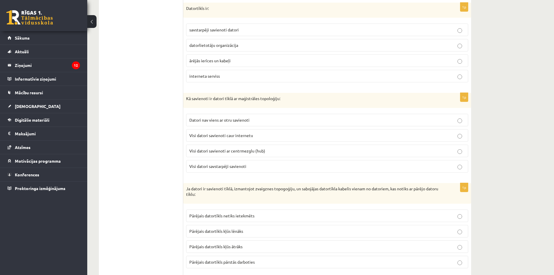
scroll to position [465, 0]
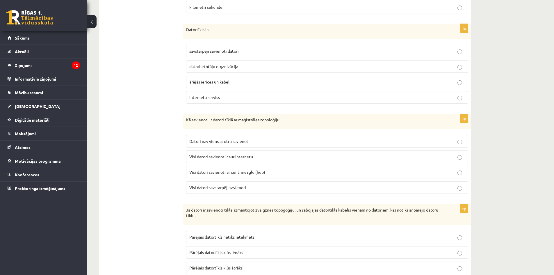
click at [228, 48] on label "savstarpēji savienoti datori" at bounding box center [327, 51] width 282 height 13
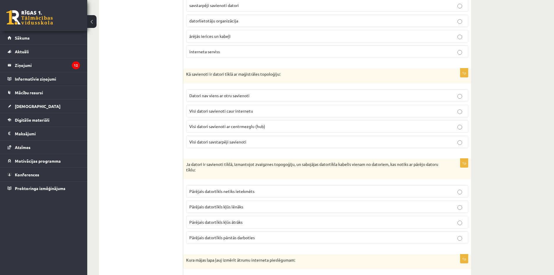
scroll to position [523, 0]
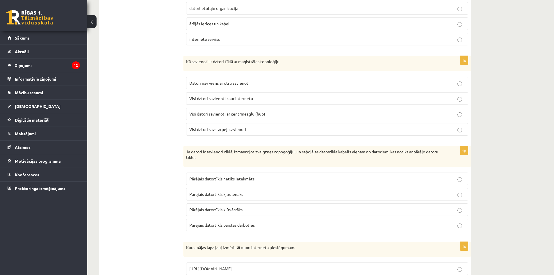
click at [229, 99] on span "Visi datori savienoti caur internetu" at bounding box center [221, 98] width 64 height 5
click at [226, 78] on label "Datori nav viens ar otru savienoti" at bounding box center [327, 83] width 282 height 13
click at [244, 117] on p "Visi datori savienoti ar centrmezglu (hub)" at bounding box center [327, 114] width 276 height 6
click at [242, 127] on span "Visi datori savstarpēji savienoti" at bounding box center [217, 128] width 57 height 5
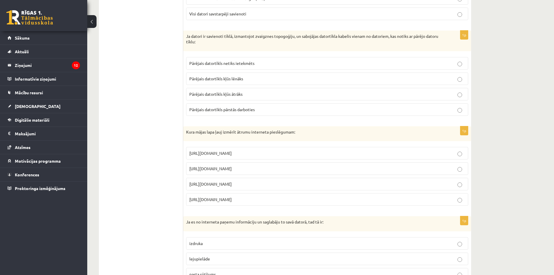
scroll to position [640, 0]
click at [243, 110] on span "Pārējais datortīkls pārstās darboties" at bounding box center [221, 108] width 65 height 5
click at [211, 89] on label "Pārējais datortīkls kļūs ātrāks" at bounding box center [327, 93] width 282 height 13
click at [218, 73] on label "Pārējais datortīkls kļūs lēnāks" at bounding box center [327, 78] width 282 height 13
click at [220, 65] on span "Pārējais datortīkls netiks ietekmēts" at bounding box center [221, 62] width 65 height 5
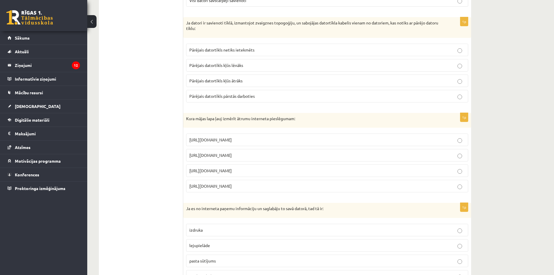
scroll to position [682, 0]
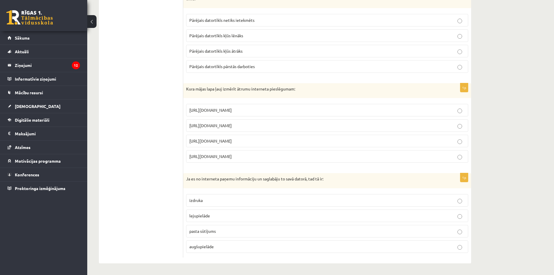
click at [232, 127] on span "https://www.speedtest.net" at bounding box center [210, 125] width 42 height 5
click at [227, 213] on p "lejupielāde" at bounding box center [327, 216] width 276 height 6
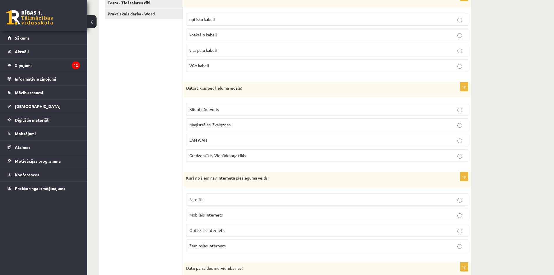
scroll to position [0, 0]
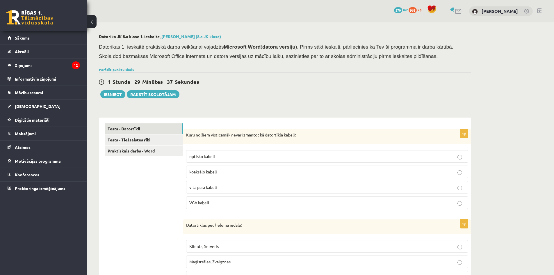
drag, startPoint x: 165, startPoint y: 144, endPoint x: 151, endPoint y: 49, distance: 95.8
click at [152, 143] on link "Tests - Tiešsaistes rīki" at bounding box center [144, 139] width 78 height 11
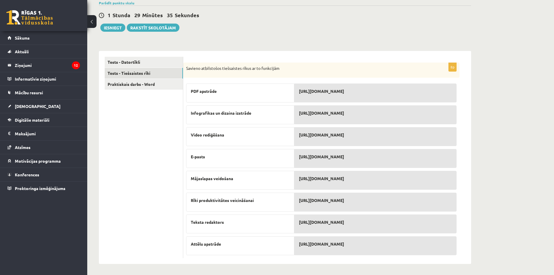
scroll to position [67, 0]
drag, startPoint x: 191, startPoint y: 91, endPoint x: 287, endPoint y: 144, distance: 110.2
click at [287, 144] on div "PDF apstrāde Infografikas un dizaina izstrāde Video rediģēšana E-pasts Mājaslap…" at bounding box center [240, 167] width 108 height 174
click at [257, 76] on div "Savieno atbilstošos tiešsaistes rīkus ar to funkcijām" at bounding box center [321, 69] width 276 height 15
drag, startPoint x: 186, startPoint y: 68, endPoint x: 375, endPoint y: 247, distance: 260.4
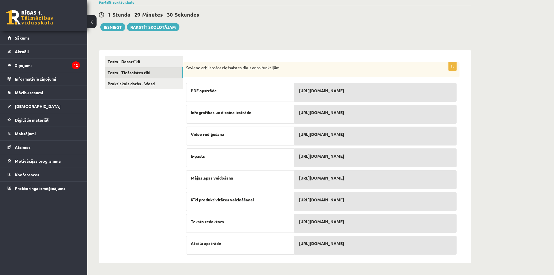
click at [375, 247] on div "8p Savieno atbilstošos tiešsaistes rīkus ar to funkcijām PDF apstrāde Infografi…" at bounding box center [321, 159] width 276 height 195
copy div "Savieno atbilstošos tiešsaistes rīkus ar to funkcijām PDF apstrāde Infografikas…"
click at [500, 107] on div "**********" at bounding box center [320, 115] width 467 height 320
click at [147, 81] on link "Praktiskais darbs - Word" at bounding box center [144, 83] width 78 height 11
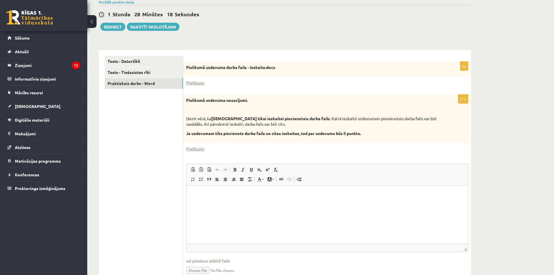
scroll to position [0, 0]
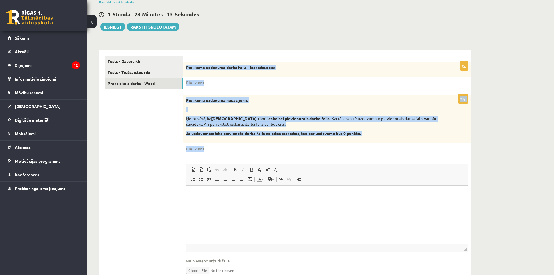
drag, startPoint x: 186, startPoint y: 67, endPoint x: 364, endPoint y: 146, distance: 194.5
click at [364, 146] on form "0p Pielikumā uzdevuma darba fails - Ieskaite.docx Pielikums 21p Pielikumā uzdev…" at bounding box center [327, 170] width 276 height 229
copy form "Pielikumā uzdevuma darba fails - Ieskaite.docx Pielikums 21p Pielikumā uzdevuma…"
click at [312, 100] on p "Pielikumā uzdevuma nosacījumi." at bounding box center [312, 100] width 253 height 6
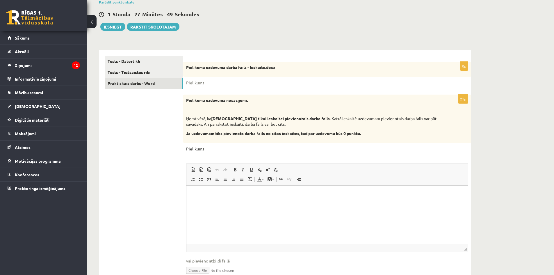
click at [197, 147] on link "Pielikums" at bounding box center [195, 149] width 18 height 6
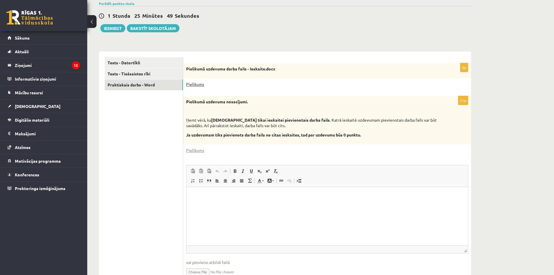
click at [196, 84] on link "Pielikums" at bounding box center [195, 84] width 18 height 6
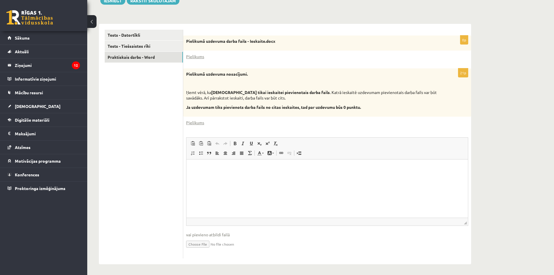
scroll to position [95, 0]
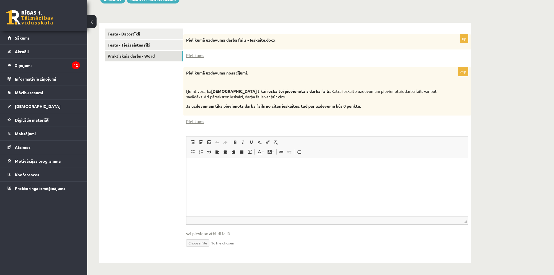
click at [197, 244] on input "file" at bounding box center [327, 242] width 282 height 12
type input "**********"
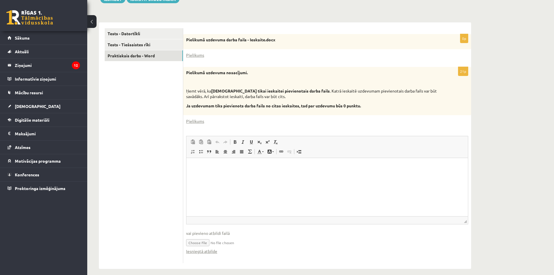
click at [235, 243] on input "file" at bounding box center [327, 242] width 282 height 12
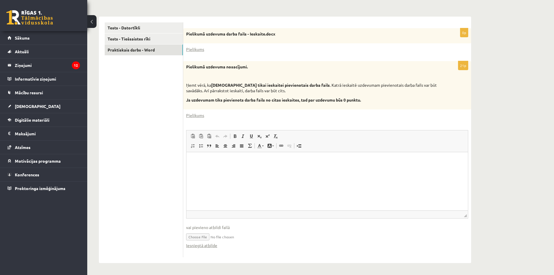
scroll to position [101, 0]
click at [201, 236] on input "file" at bounding box center [327, 236] width 282 height 12
type input "**********"
click at [204, 247] on link "Iesniegtā atbilde" at bounding box center [201, 245] width 31 height 6
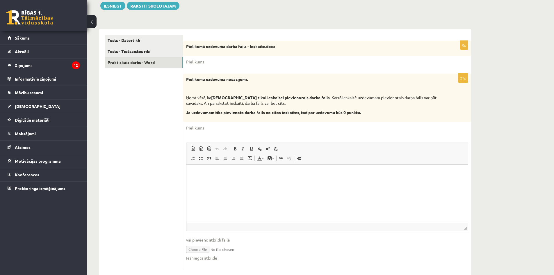
scroll to position [43, 0]
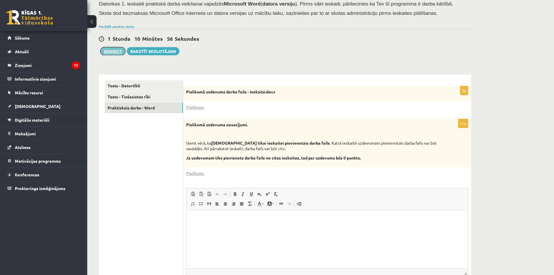
click at [119, 50] on button "Iesniegt" at bounding box center [112, 51] width 25 height 8
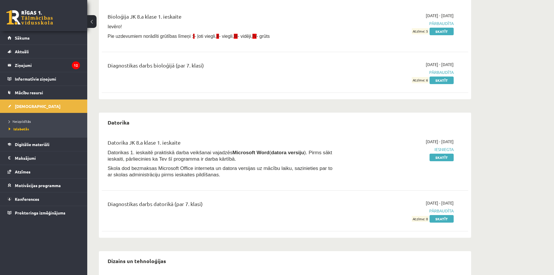
scroll to position [204, 0]
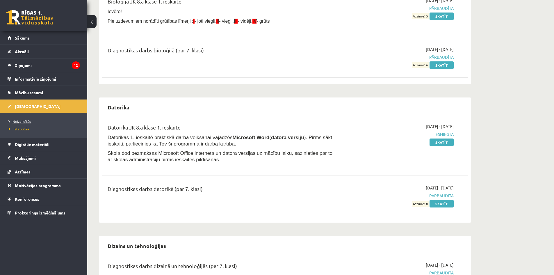
click at [17, 121] on span "Neizpildītās" at bounding box center [20, 121] width 22 height 5
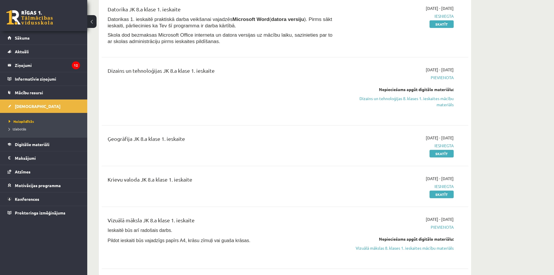
scroll to position [87, 0]
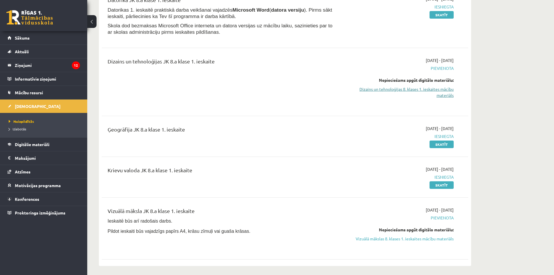
click at [387, 87] on link "Dizains un tehnoloģijas 8. klases 1. ieskaites mācību materiāls" at bounding box center [399, 92] width 110 height 12
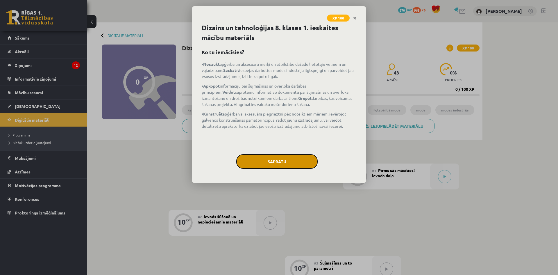
click at [277, 161] on button "Sapratu" at bounding box center [276, 161] width 81 height 15
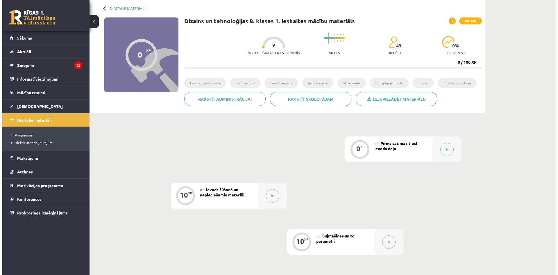
scroll to position [29, 0]
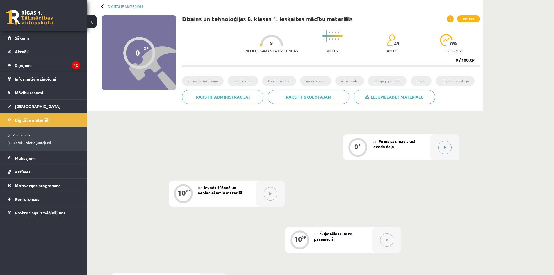
click at [444, 150] on button at bounding box center [444, 147] width 13 height 13
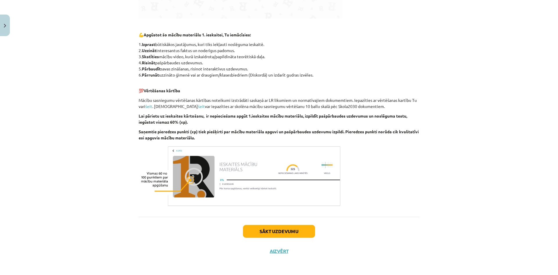
scroll to position [268, 0]
click at [289, 227] on button "Sākt uzdevumu" at bounding box center [279, 230] width 72 height 13
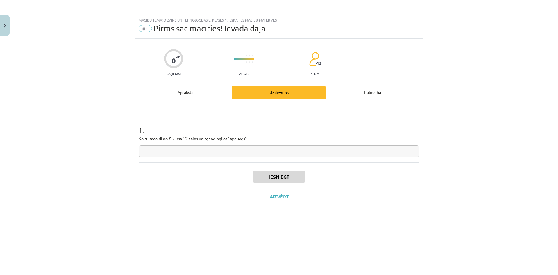
click at [215, 147] on input "text" at bounding box center [279, 151] width 281 height 12
type input "**********"
click at [301, 180] on button "Iesniegt" at bounding box center [279, 176] width 53 height 13
click at [284, 198] on button "Nākamā nodarbība" at bounding box center [279, 200] width 57 height 13
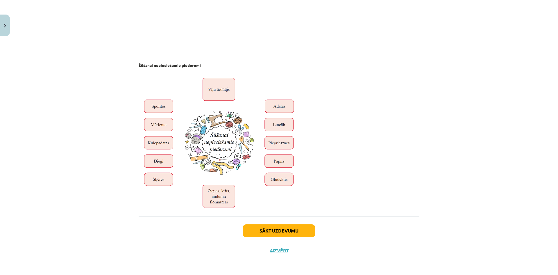
scroll to position [1895, 0]
click at [301, 225] on button "Sākt uzdevumu" at bounding box center [279, 230] width 72 height 13
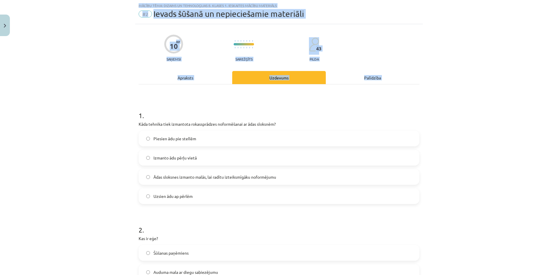
scroll to position [125, 0]
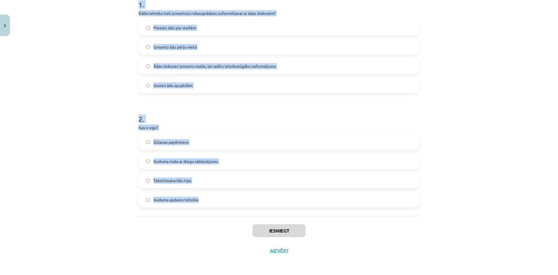
drag, startPoint x: 138, startPoint y: 116, endPoint x: 293, endPoint y: 212, distance: 182.3
click at [293, 212] on div "1 . Kāda tehnika tiek izmantota rokassprādzes noformēšanai ar ādas sloksnēm? Pi…" at bounding box center [279, 95] width 281 height 242
copy form "1 . Kāda tehnika tiek izmantota rokassprādzes noformēšanai ar ādas sloksnēm? Pi…"
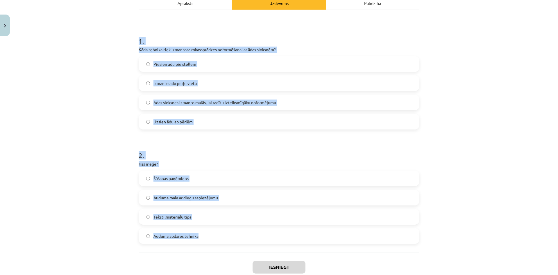
scroll to position [0, 0]
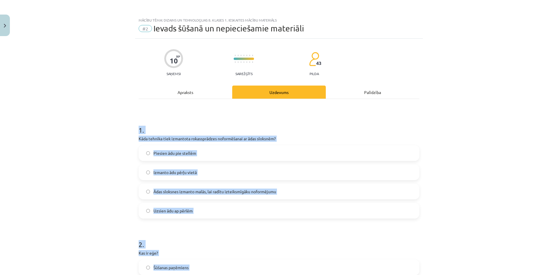
drag, startPoint x: 103, startPoint y: 132, endPoint x: 100, endPoint y: 97, distance: 35.3
click at [117, 125] on div "Mācību tēma: Dizains un tehnoloģijas 8. klases 1. ieskaites mācību materiāls #2…" at bounding box center [279, 137] width 558 height 275
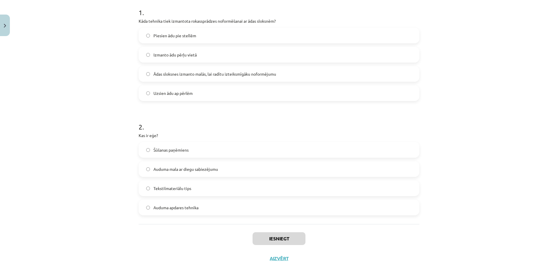
scroll to position [125, 0]
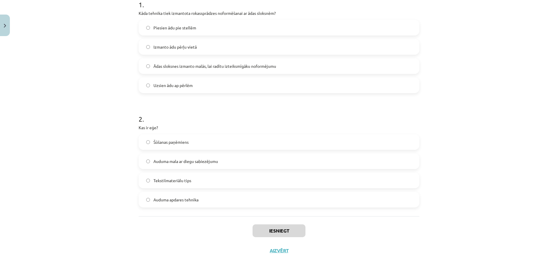
click at [178, 67] on span "Ādas sloksnes izmanto malās, lai radītu izteiksmīgāku noformējumu" at bounding box center [215, 66] width 123 height 6
click at [180, 163] on span "Auduma mala ar diegu sabiezējumu" at bounding box center [186, 161] width 65 height 6
click at [294, 234] on button "Iesniegt" at bounding box center [279, 230] width 53 height 13
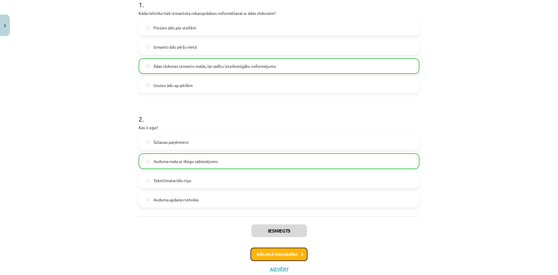
click at [294, 252] on button "Nākamā nodarbība" at bounding box center [279, 253] width 57 height 13
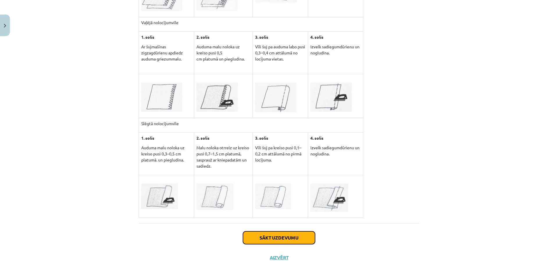
click at [284, 231] on button "Sākt uzdevumu" at bounding box center [279, 237] width 72 height 13
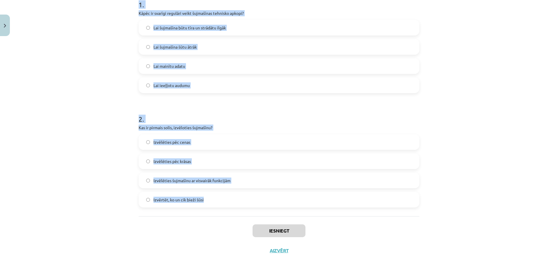
drag, startPoint x: 137, startPoint y: 116, endPoint x: 233, endPoint y: 208, distance: 133.2
click at [233, 208] on div "1 . Kāpēc ir svarīgi regulāri veikt šujmašīnas tehnisko apkopi? Lai šujmašīna b…" at bounding box center [279, 95] width 281 height 242
copy form "1 . Kāpēc ir svarīgi regulāri veikt šujmašīnas tehnisko apkopi? Lai šujmašīna b…"
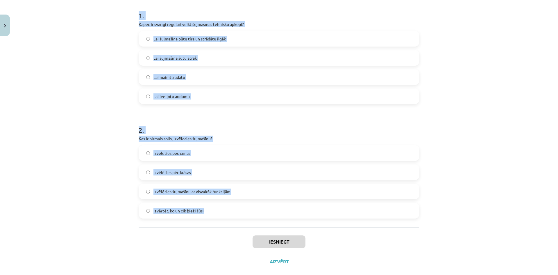
drag, startPoint x: 127, startPoint y: 129, endPoint x: 120, endPoint y: 96, distance: 33.6
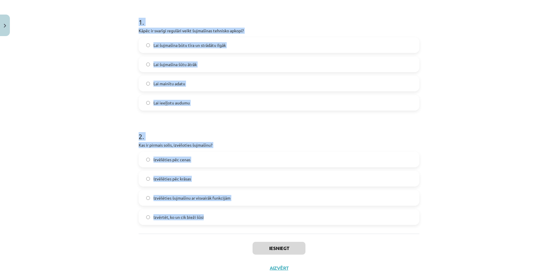
click at [115, 106] on div "Mācību tēma: Dizains un tehnoloģijas 8. klases 1. ieskaites mācību materiāls #3…" at bounding box center [279, 137] width 558 height 275
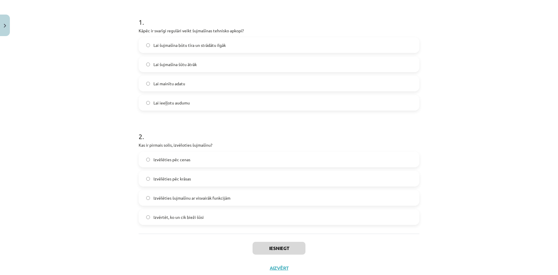
click at [185, 45] on span "Lai šujmašīna būtu tīra un strādātu ilgāk" at bounding box center [190, 45] width 72 height 6
click at [189, 218] on span "Izvērtēt, ko un cik bieži šūsi" at bounding box center [179, 217] width 50 height 6
click at [273, 246] on button "Iesniegt" at bounding box center [279, 248] width 53 height 13
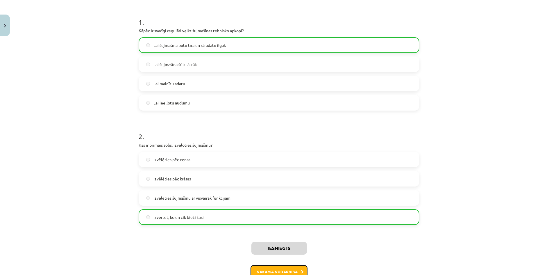
click at [284, 269] on button "Nākamā nodarbība" at bounding box center [279, 271] width 57 height 13
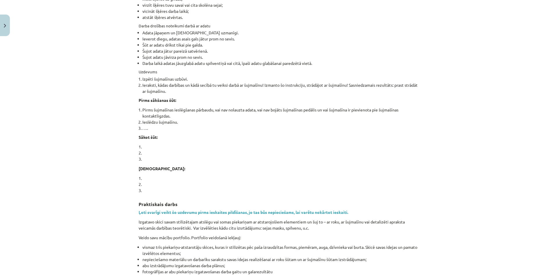
scroll to position [379, 0]
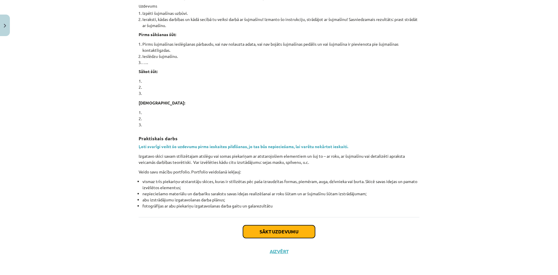
click at [278, 230] on button "Sākt uzdevumu" at bounding box center [279, 231] width 72 height 13
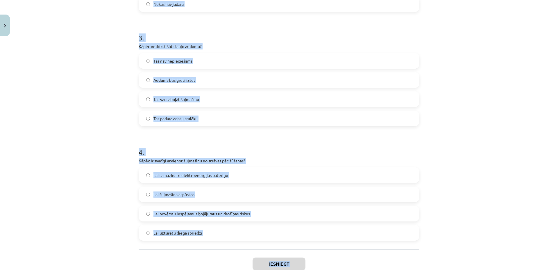
scroll to position [354, 0]
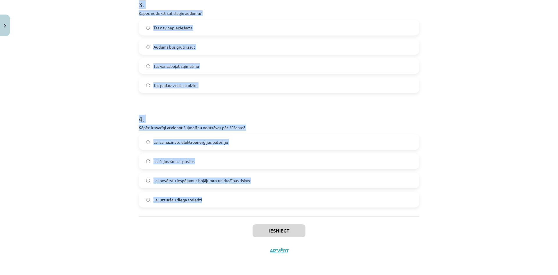
drag, startPoint x: 137, startPoint y: 124, endPoint x: 210, endPoint y: 205, distance: 108.9
copy form "Kā jāglabā adata, kad to nelieto? Audumā Adatu spilventiņā Kabatā Uz galda 2 . …"
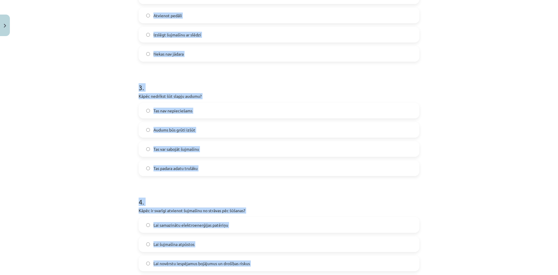
click at [98, 127] on div "Mācību tēma: Dizains un tehnoloģijas 8. klases 1. ieskaites mācību materiāls #4…" at bounding box center [279, 137] width 558 height 275
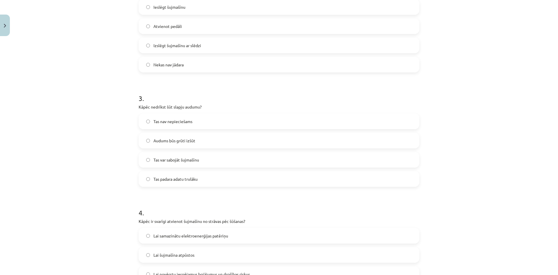
scroll to position [213, 0]
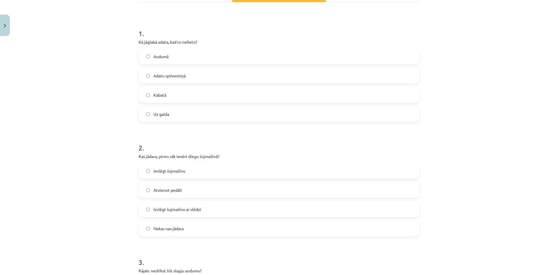
click at [187, 75] on label "Adatu spilventiņā" at bounding box center [279, 75] width 280 height 15
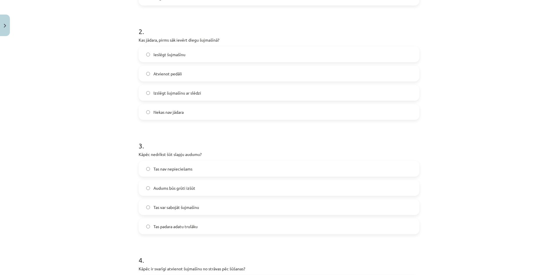
click at [186, 93] on span "Izslēgt šujmašīnu ar slēdzi" at bounding box center [178, 93] width 48 height 6
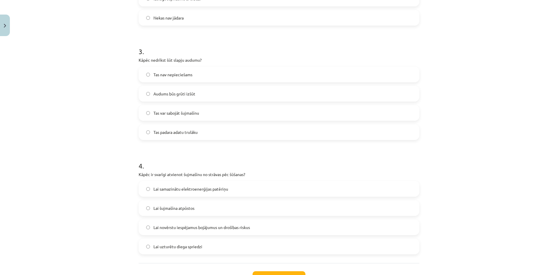
scroll to position [329, 0]
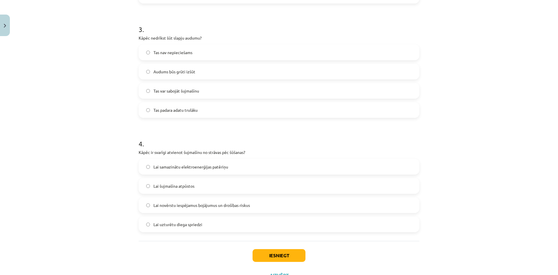
click at [178, 92] on span "Tas var sabojāt šujmašīnu" at bounding box center [177, 91] width 46 height 6
click at [169, 71] on span "Audums būs grūti izšūt" at bounding box center [175, 72] width 42 height 6
click at [168, 54] on span "Tas nav nepieciešams" at bounding box center [173, 52] width 39 height 6
click at [181, 93] on span "Tas var sabojāt šujmašīnu" at bounding box center [177, 91] width 46 height 6
click at [185, 106] on label "Tas padara adatu trulāku" at bounding box center [279, 110] width 280 height 15
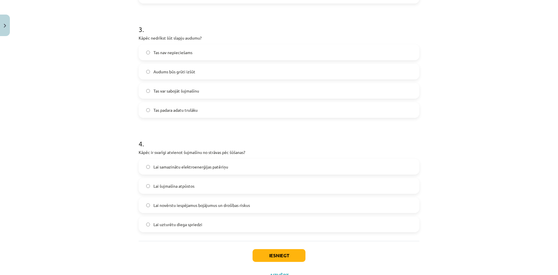
click at [184, 97] on label "Tas var sabojāt šujmašīnu" at bounding box center [279, 90] width 280 height 15
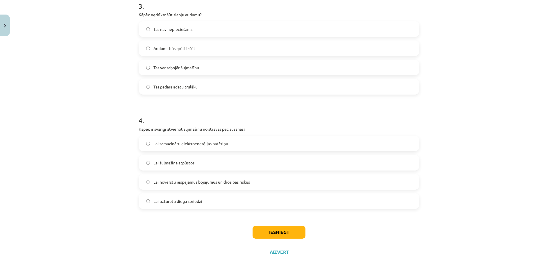
scroll to position [354, 0]
click at [181, 177] on span "Lai novērstu iespējamus bojājumus un drošības riskus" at bounding box center [202, 180] width 97 height 6
click at [275, 227] on button "Iesniegt" at bounding box center [279, 230] width 53 height 13
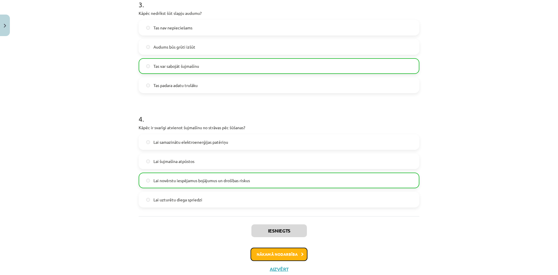
click at [286, 253] on button "Nākamā nodarbība" at bounding box center [279, 253] width 57 height 13
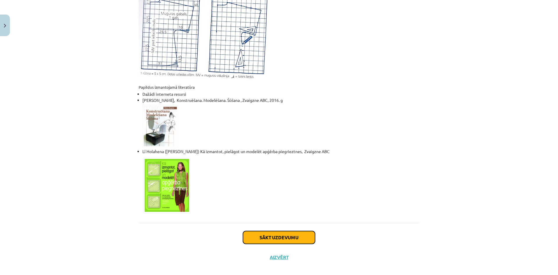
click at [306, 231] on button "Sākt uzdevumu" at bounding box center [279, 237] width 72 height 13
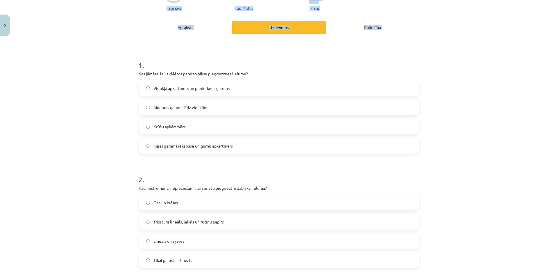
scroll to position [125, 0]
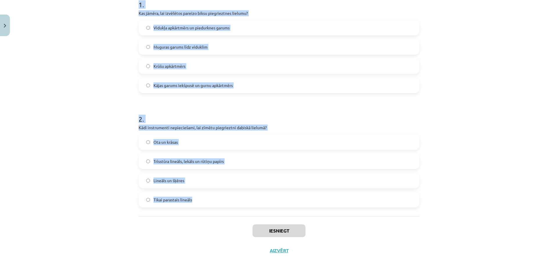
drag, startPoint x: 137, startPoint y: 114, endPoint x: 264, endPoint y: 211, distance: 160.0
click at [264, 214] on div "1 . Kas jāmēra, lai izvēlētos pareizo biksu piegrieztnes lielumu? Vidukļa apkār…" at bounding box center [279, 95] width 281 height 242
copy form "1 . Kas jāmēra, lai izvēlētos pareizo biksu piegrieztnes lielumu? Vidukļa apkār…"
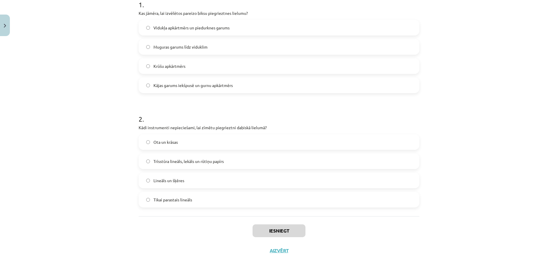
click at [233, 221] on div "Iesniegt Aizvērt" at bounding box center [279, 236] width 281 height 41
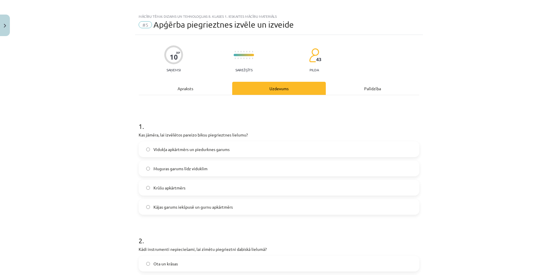
drag, startPoint x: 126, startPoint y: 155, endPoint x: 111, endPoint y: 117, distance: 40.1
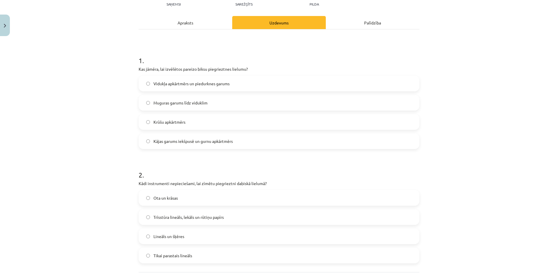
scroll to position [89, 0]
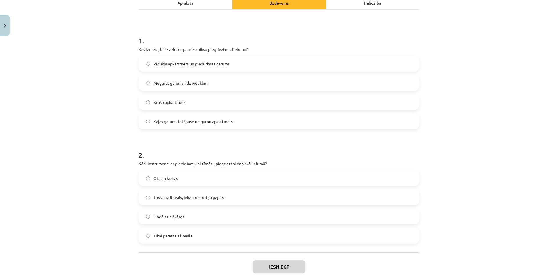
click at [188, 124] on label "Kājas garums iekšpusē un gurnu apkārtmērs" at bounding box center [279, 121] width 280 height 15
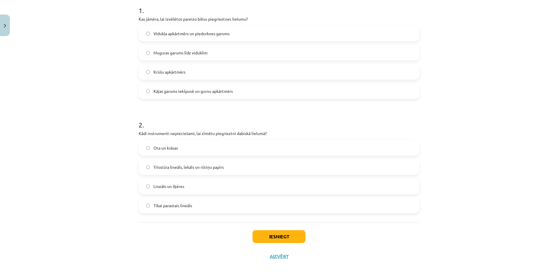
scroll to position [125, 0]
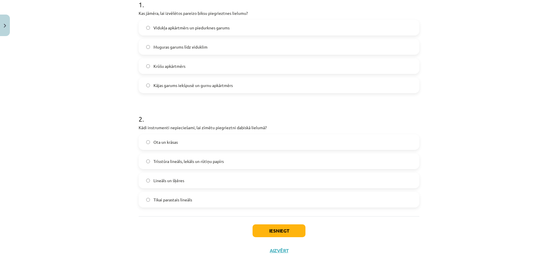
click at [164, 165] on label "Trīsstūra lineāls, lekāls un rūtiņu papīrs" at bounding box center [279, 161] width 280 height 15
click at [290, 235] on button "Iesniegt" at bounding box center [279, 230] width 53 height 13
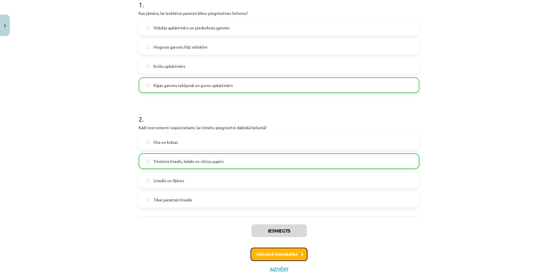
click at [267, 254] on button "Nākamā nodarbība" at bounding box center [279, 253] width 57 height 13
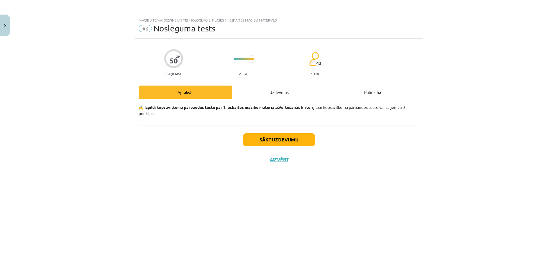
scroll to position [0, 0]
click at [246, 138] on button "Sākt uzdevumu" at bounding box center [279, 139] width 72 height 13
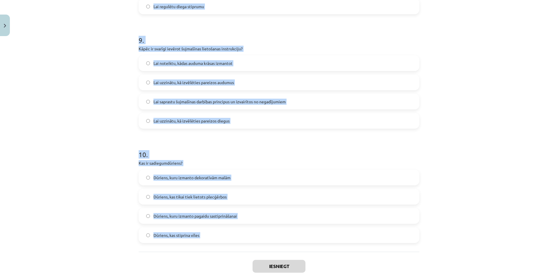
scroll to position [1023, 0]
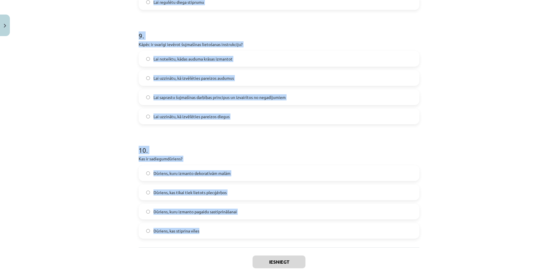
drag, startPoint x: 137, startPoint y: 129, endPoint x: 226, endPoint y: 232, distance: 135.8
copy form "1 . Kas ir piegrieztnes shēma? Detalizēta apģērba detaļu zīmējumu sistēma Tikai…"
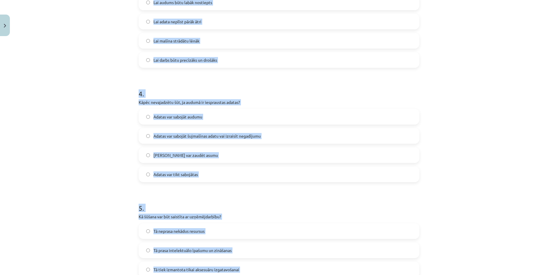
drag, startPoint x: 107, startPoint y: 162, endPoint x: 93, endPoint y: 78, distance: 84.9
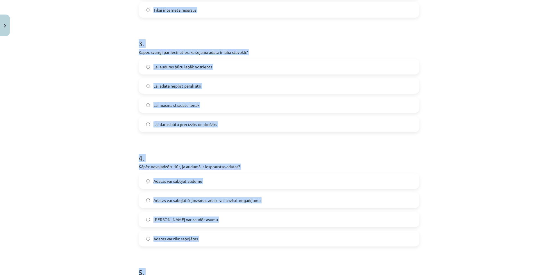
click at [96, 128] on div "Mācību tēma: Dizains un tehnoloģijas 8. klases 1. ieskaites mācību materiāls #6…" at bounding box center [279, 137] width 558 height 275
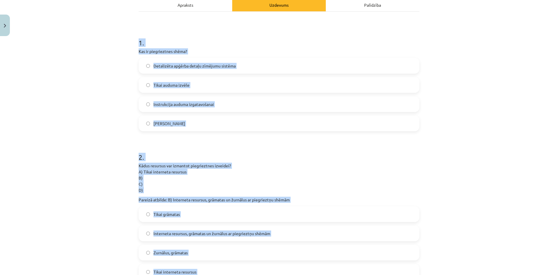
click at [81, 126] on div "Mācību tēma: Dizains un tehnoloģijas 8. klases 1. ieskaites mācību materiāls #6…" at bounding box center [279, 137] width 558 height 275
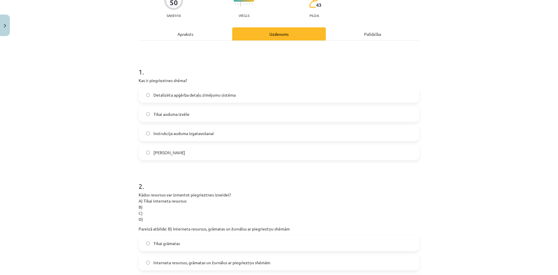
click at [192, 96] on span "Detalizēta apģērba detaļu zīmējumu sistēma" at bounding box center [195, 95] width 82 height 6
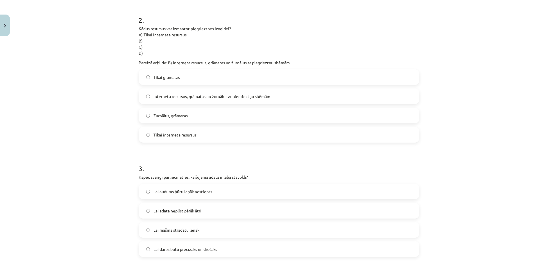
scroll to position [233, 0]
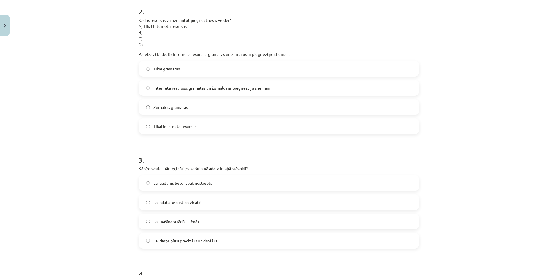
click at [185, 88] on span "Interneta resursus, grāmatas un žurnālus ar piegrieztņu shēmām" at bounding box center [212, 88] width 117 height 6
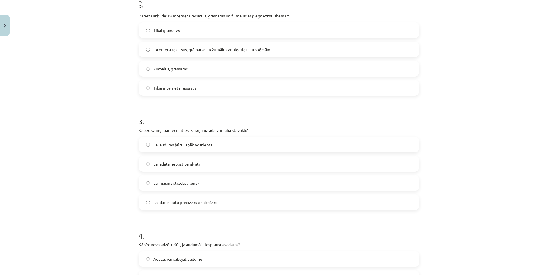
scroll to position [349, 0]
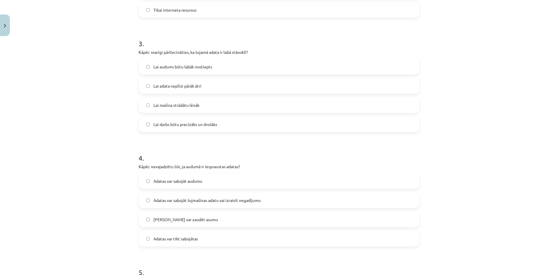
click at [188, 128] on label "Lai darbs būtu precīzāks un drošāks" at bounding box center [279, 124] width 280 height 15
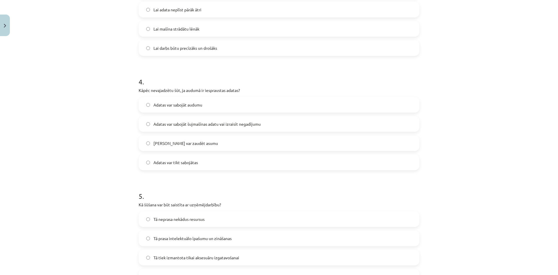
scroll to position [436, 0]
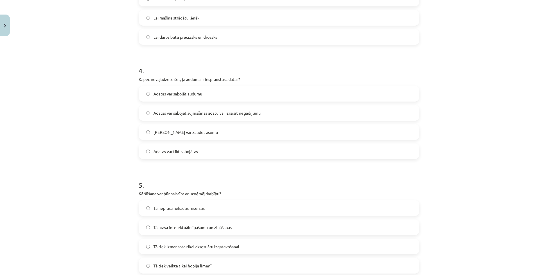
click at [193, 115] on span "Adatas var sabojāt šujmašīnas adatu vai izraisīt negadījumu" at bounding box center [207, 113] width 107 height 6
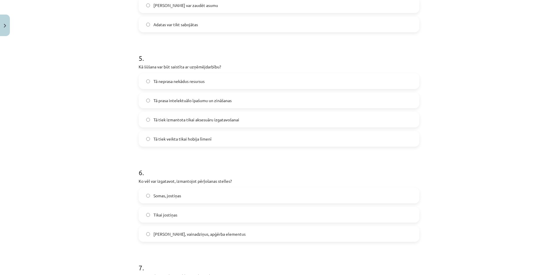
scroll to position [581, 0]
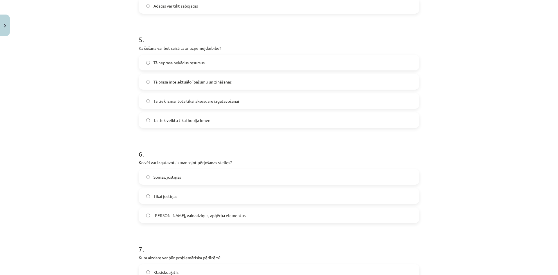
click at [195, 87] on label "Tā prasa intelektuālo īpašumu un zināšanas" at bounding box center [279, 81] width 280 height 15
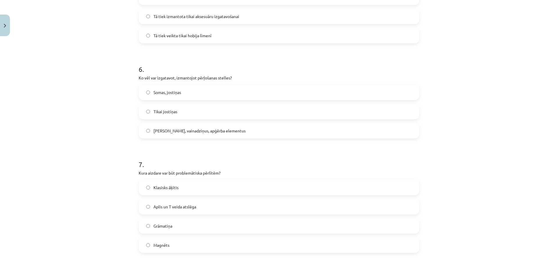
scroll to position [669, 0]
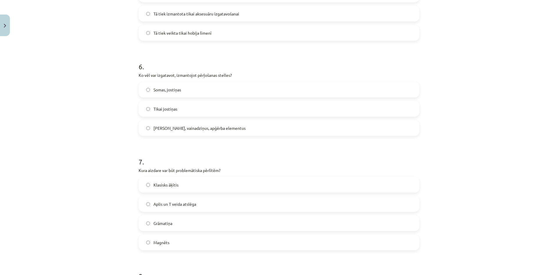
click at [197, 126] on span "Jostas, vainadziņus, apģērba elementus" at bounding box center [200, 128] width 92 height 6
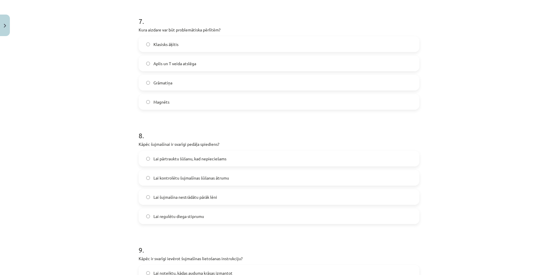
scroll to position [814, 0]
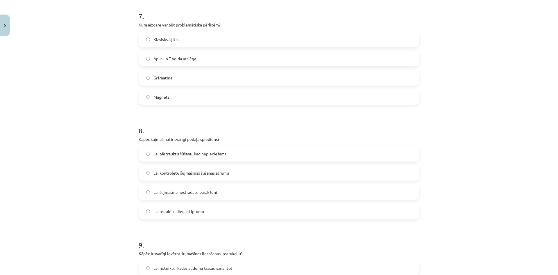
drag, startPoint x: 166, startPoint y: 58, endPoint x: 166, endPoint y: 64, distance: 6.7
click at [166, 57] on span "Aplis un T veida atslēga" at bounding box center [175, 59] width 43 height 6
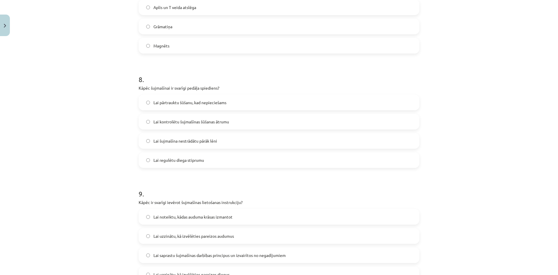
scroll to position [872, 0]
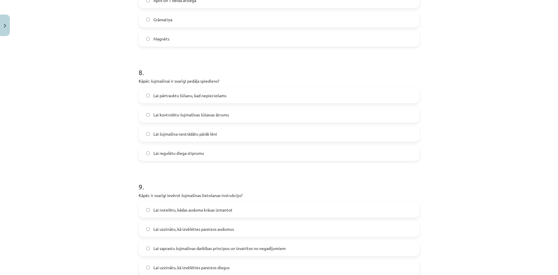
click at [195, 119] on label "Lai kontrolētu šujmašīnas šūšanas ātrumu" at bounding box center [279, 114] width 280 height 15
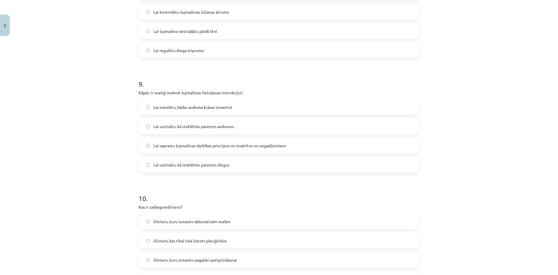
scroll to position [1018, 0]
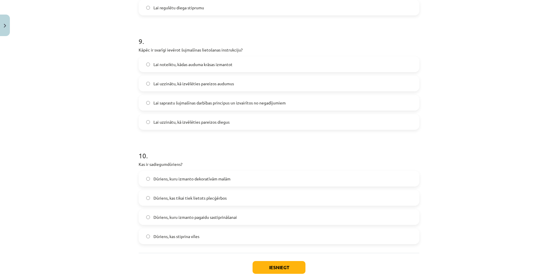
click at [184, 103] on span "Lai saprastu šujmašīnas darbības principus un izvairītos no negadījumiem" at bounding box center [220, 103] width 132 height 6
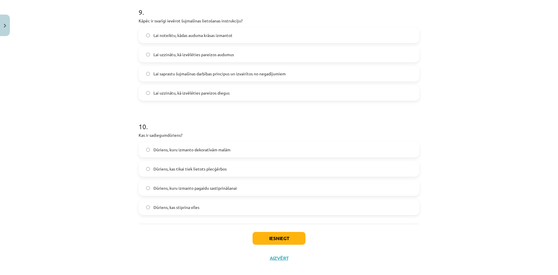
scroll to position [1054, 0]
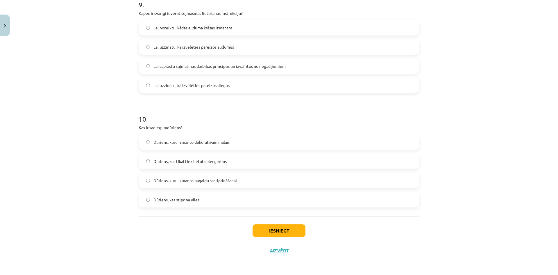
click at [190, 183] on span "Dūriens, kuru izmanto pagaidu sastiprināšanai" at bounding box center [195, 180] width 83 height 6
click at [278, 231] on button "Iesniegt" at bounding box center [279, 230] width 53 height 13
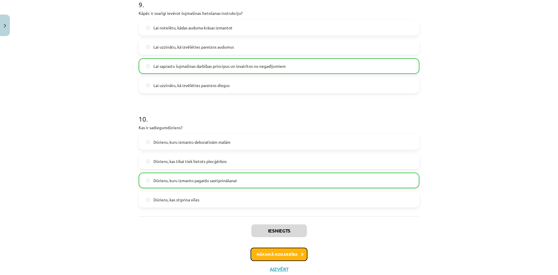
click at [297, 248] on button "Nākamā nodarbība" at bounding box center [279, 253] width 57 height 13
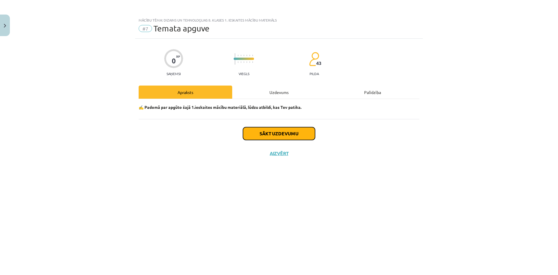
click at [287, 134] on button "Sākt uzdevumu" at bounding box center [279, 133] width 72 height 13
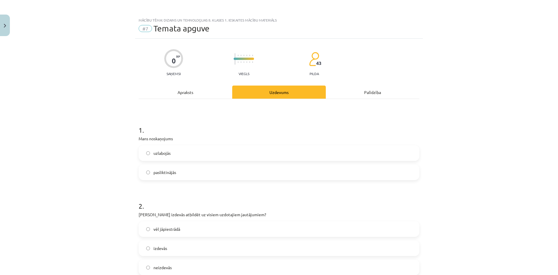
click at [179, 154] on label "uzlabojās" at bounding box center [279, 153] width 280 height 15
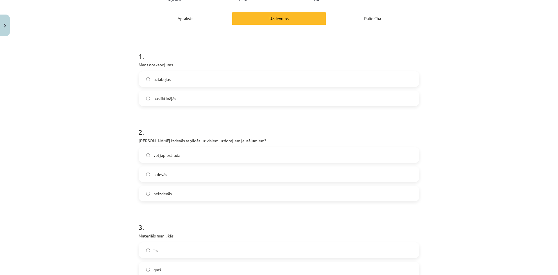
scroll to position [87, 0]
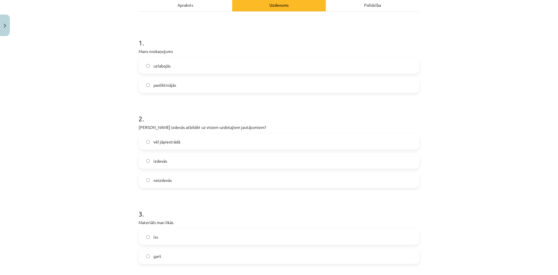
click at [177, 155] on label "izdevās" at bounding box center [279, 161] width 280 height 15
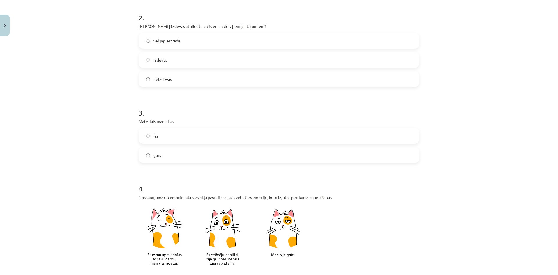
scroll to position [204, 0]
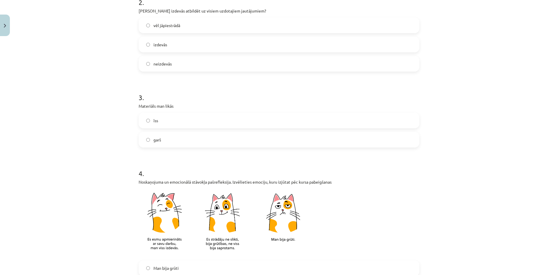
click at [164, 118] on label "īss" at bounding box center [279, 120] width 280 height 15
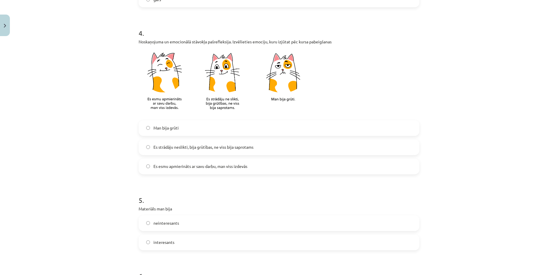
scroll to position [349, 0]
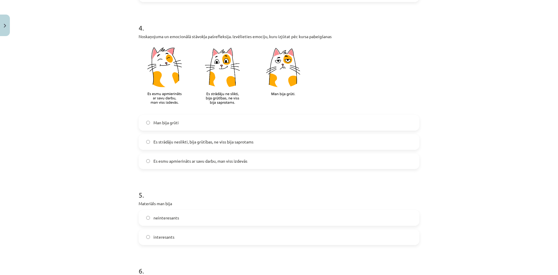
click at [179, 161] on span "Es esmu apmierināts ar savu darbu, man viss izdevās" at bounding box center [201, 161] width 94 height 6
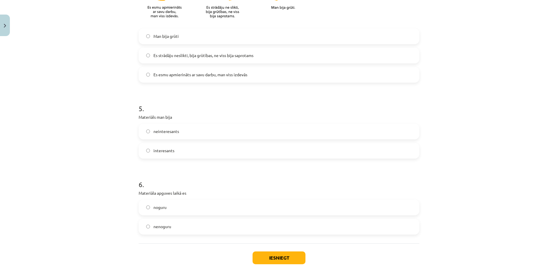
scroll to position [436, 0]
click at [174, 152] on label "interesants" at bounding box center [279, 149] width 280 height 15
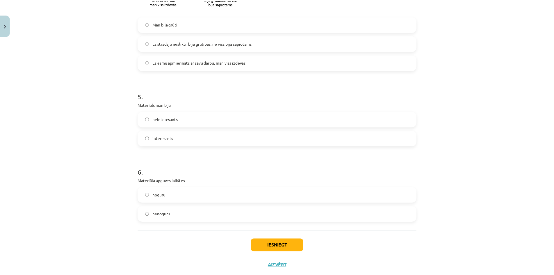
scroll to position [462, 0]
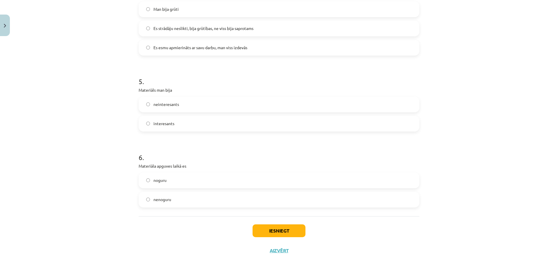
click at [168, 200] on span "nenoguru" at bounding box center [163, 199] width 18 height 6
click at [283, 220] on div "Iesniegt Aizvērt" at bounding box center [279, 236] width 281 height 41
click at [285, 229] on button "Iesniegt" at bounding box center [279, 230] width 53 height 13
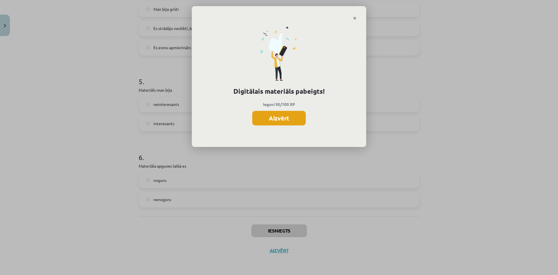
click at [290, 118] on button "Aizvērt" at bounding box center [278, 118] width 53 height 15
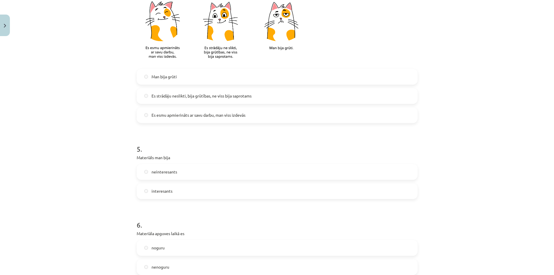
drag, startPoint x: 79, startPoint y: 83, endPoint x: 66, endPoint y: 48, distance: 37.4
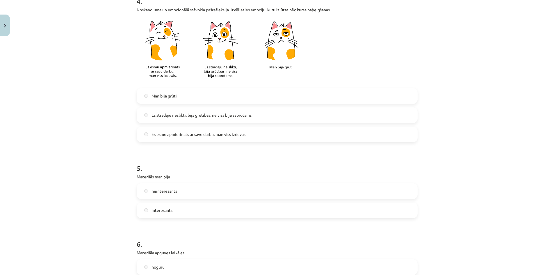
drag, startPoint x: 11, startPoint y: 29, endPoint x: 8, endPoint y: 29, distance: 3.8
click at [10, 29] on div "Mācību tēma: Dizains un tehnoloģijas 8. klases 1. ieskaites mācību materiāls #7…" at bounding box center [277, 137] width 554 height 275
click at [7, 28] on button "Close" at bounding box center [5, 26] width 10 height 22
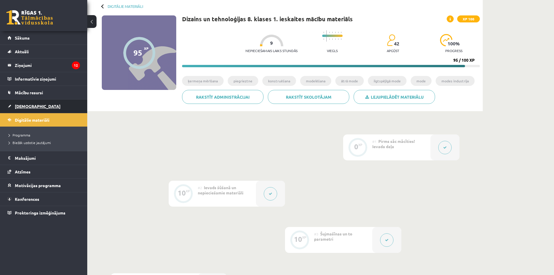
click at [28, 106] on span "[DEMOGRAPHIC_DATA]" at bounding box center [38, 105] width 46 height 5
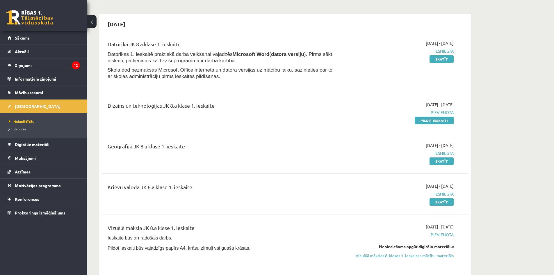
scroll to position [58, 0]
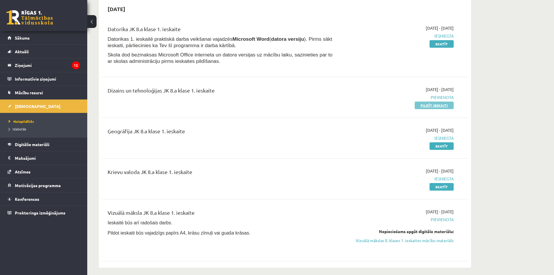
click at [440, 104] on link "Pildīt ieskaiti" at bounding box center [434, 105] width 39 height 8
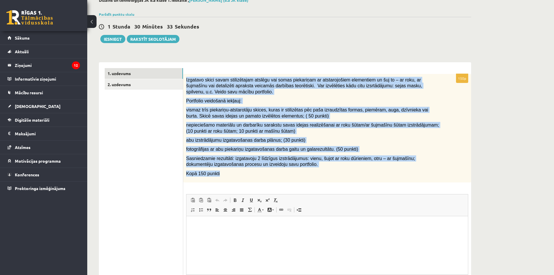
drag, startPoint x: 186, startPoint y: 80, endPoint x: 370, endPoint y: 169, distance: 204.0
click at [370, 169] on div "Izgatavo skici savam stilizētajam atslēgu vai somas piekariņam ar atstarojošiem…" at bounding box center [327, 128] width 288 height 108
copy div "Loremips dolor sitam consectetura elitsed doe tempo incididunt ut laboreetdolor…"
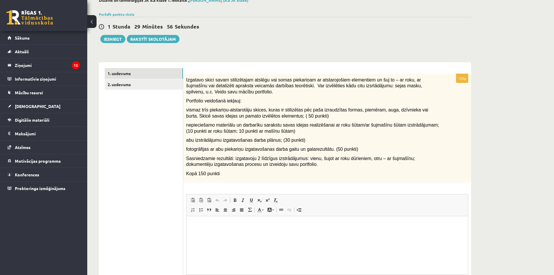
click at [169, 116] on ul "1. uzdevums 2. uzdevums" at bounding box center [144, 191] width 78 height 247
click at [133, 86] on link "2. uzdevums" at bounding box center [144, 84] width 78 height 11
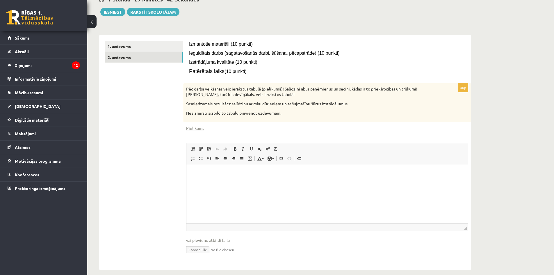
scroll to position [65, 0]
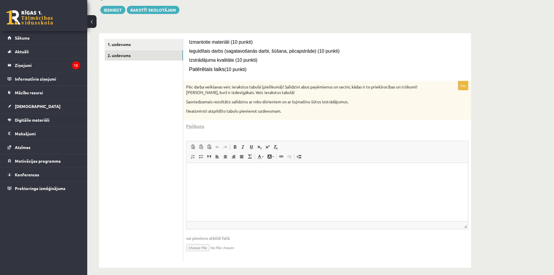
click at [217, 181] on html at bounding box center [326, 172] width 281 height 18
click at [232, 124] on div "Pielikums" at bounding box center [327, 126] width 282 height 6
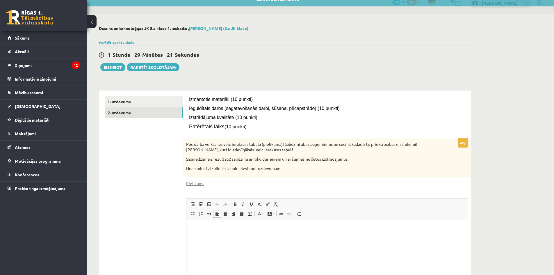
scroll to position [7, 0]
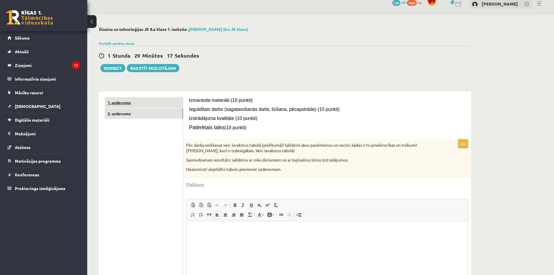
click at [120, 102] on link "1. uzdevums" at bounding box center [144, 102] width 78 height 11
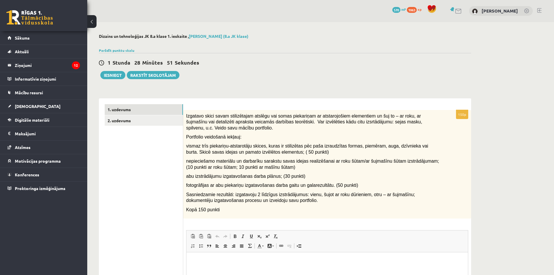
scroll to position [0, 0]
click at [127, 116] on link "2. uzdevums" at bounding box center [144, 120] width 78 height 11
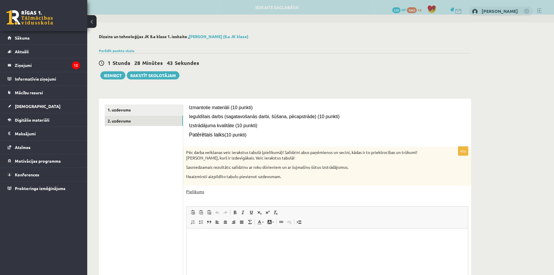
click at [199, 192] on link "Pielikums" at bounding box center [195, 191] width 18 height 6
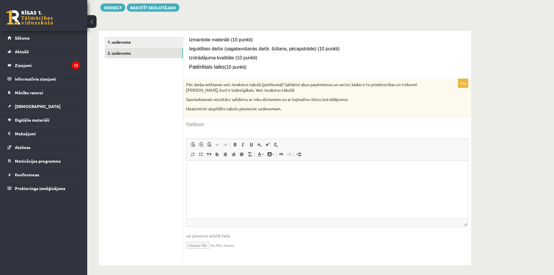
scroll to position [70, 0]
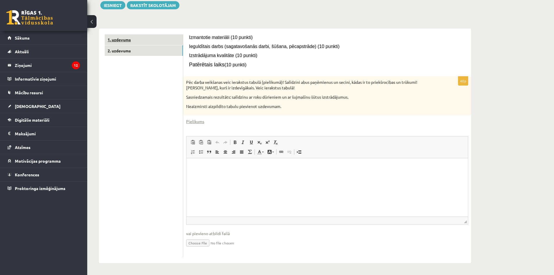
click at [139, 40] on link "1. uzdevums" at bounding box center [144, 39] width 78 height 11
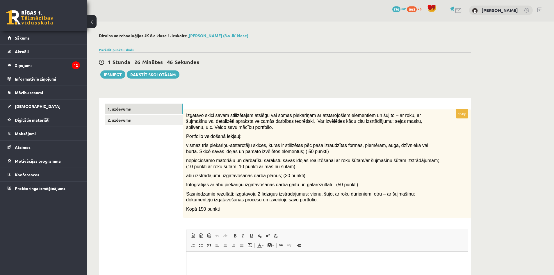
scroll to position [0, 0]
click at [92, 19] on button at bounding box center [91, 21] width 9 height 13
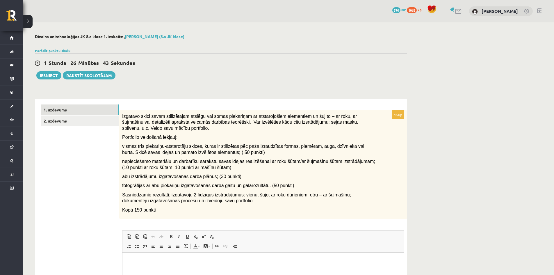
click at [31, 22] on button at bounding box center [27, 21] width 9 height 13
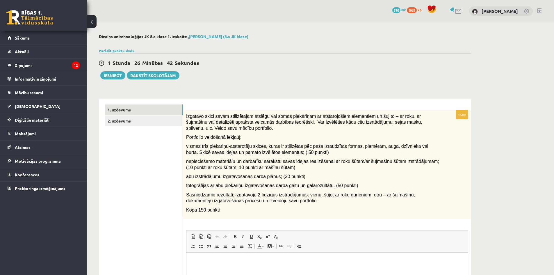
click at [142, 23] on div "**********" at bounding box center [284, 195] width 395 height 346
click at [185, 115] on div "Izgatavo skici savam stilizētajam atslēgu vai somas piekariņam ar atstarojošiem…" at bounding box center [327, 164] width 288 height 108
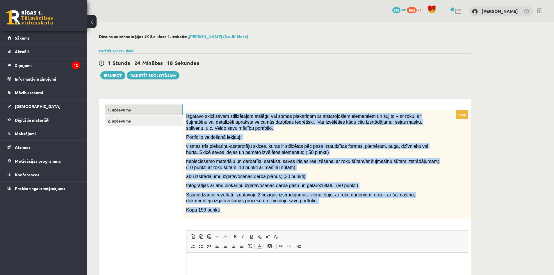
drag, startPoint x: 186, startPoint y: 116, endPoint x: 326, endPoint y: 210, distance: 168.1
click at [326, 210] on div "Izgatavo skici savam stilizētajam atslēgu vai somas piekariņam ar atstarojošiem…" at bounding box center [327, 164] width 288 height 108
copy div "Loremips dolor sitam consectetura elitsed doe tempo incididunt ut laboreetdolor…"
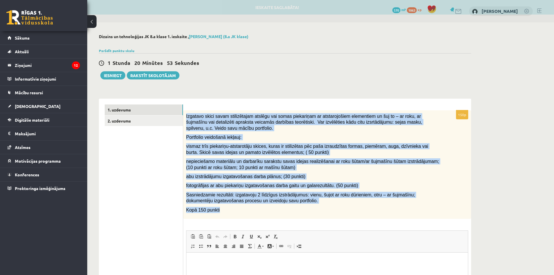
click at [254, 92] on div "**********" at bounding box center [284, 195] width 395 height 346
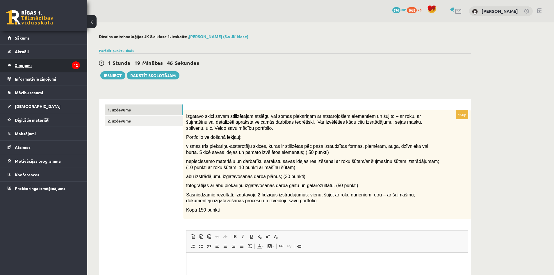
click at [65, 63] on legend "Ziņojumi 12" at bounding box center [47, 64] width 65 height 13
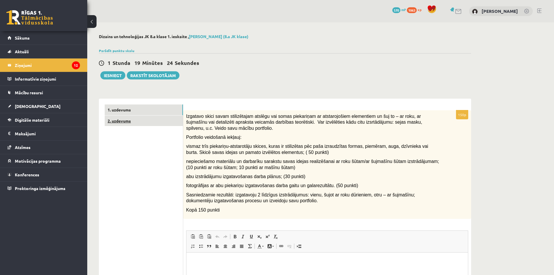
click at [148, 122] on link "2. uzdevums" at bounding box center [144, 120] width 78 height 11
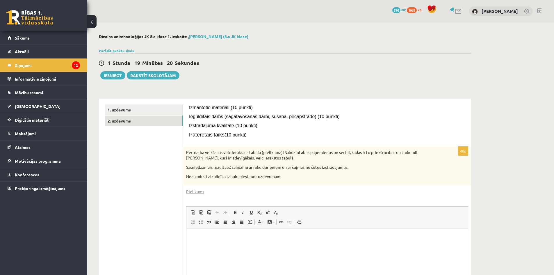
click at [200, 195] on div "40p Pēc darba veikšanas veic ierakstus tabulā (pielikumā)! Salīdzini abus paņēm…" at bounding box center [327, 237] width 288 height 181
click at [198, 194] on link "Pielikums" at bounding box center [195, 191] width 18 height 6
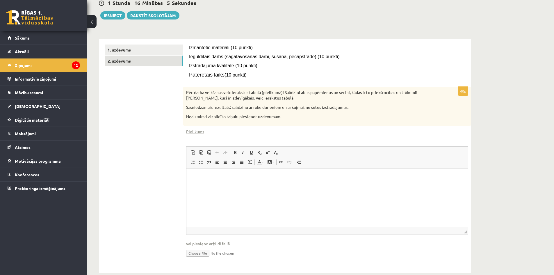
scroll to position [70, 0]
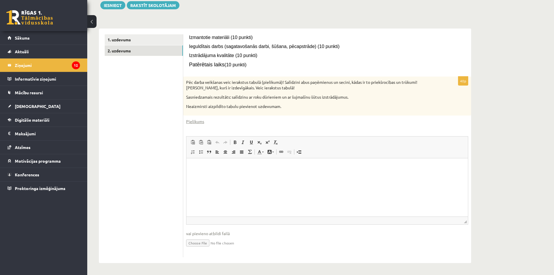
drag, startPoint x: 231, startPoint y: 177, endPoint x: 226, endPoint y: 183, distance: 7.8
click at [230, 176] on html at bounding box center [326, 167] width 281 height 18
click at [203, 243] on input "file" at bounding box center [327, 242] width 282 height 12
type input "**********"
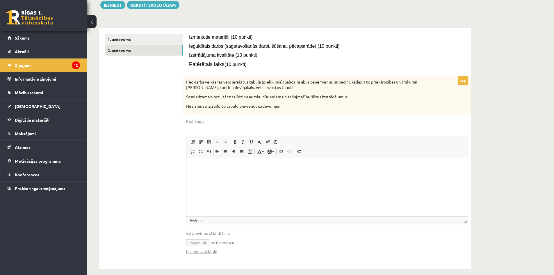
click at [224, 176] on html at bounding box center [326, 167] width 281 height 18
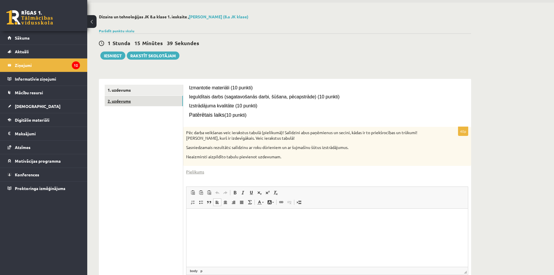
scroll to position [18, 0]
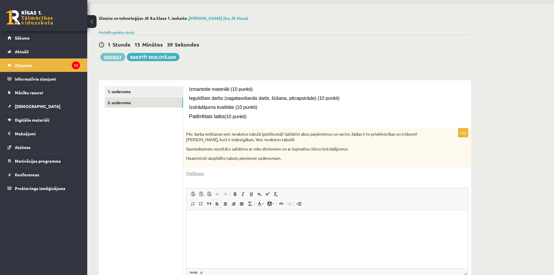
click at [108, 58] on button "Iesniegt" at bounding box center [112, 57] width 25 height 8
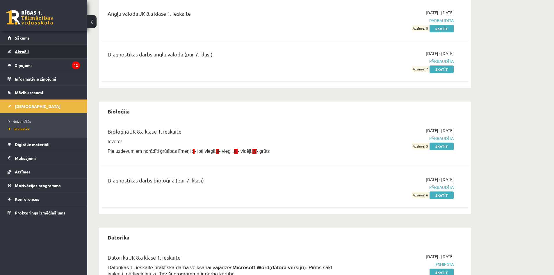
scroll to position [87, 0]
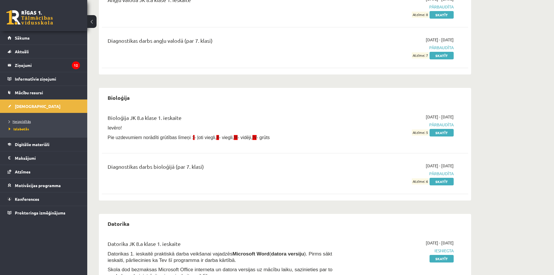
click at [20, 121] on span "Neizpildītās" at bounding box center [20, 121] width 22 height 5
